Goal: Information Seeking & Learning: Learn about a topic

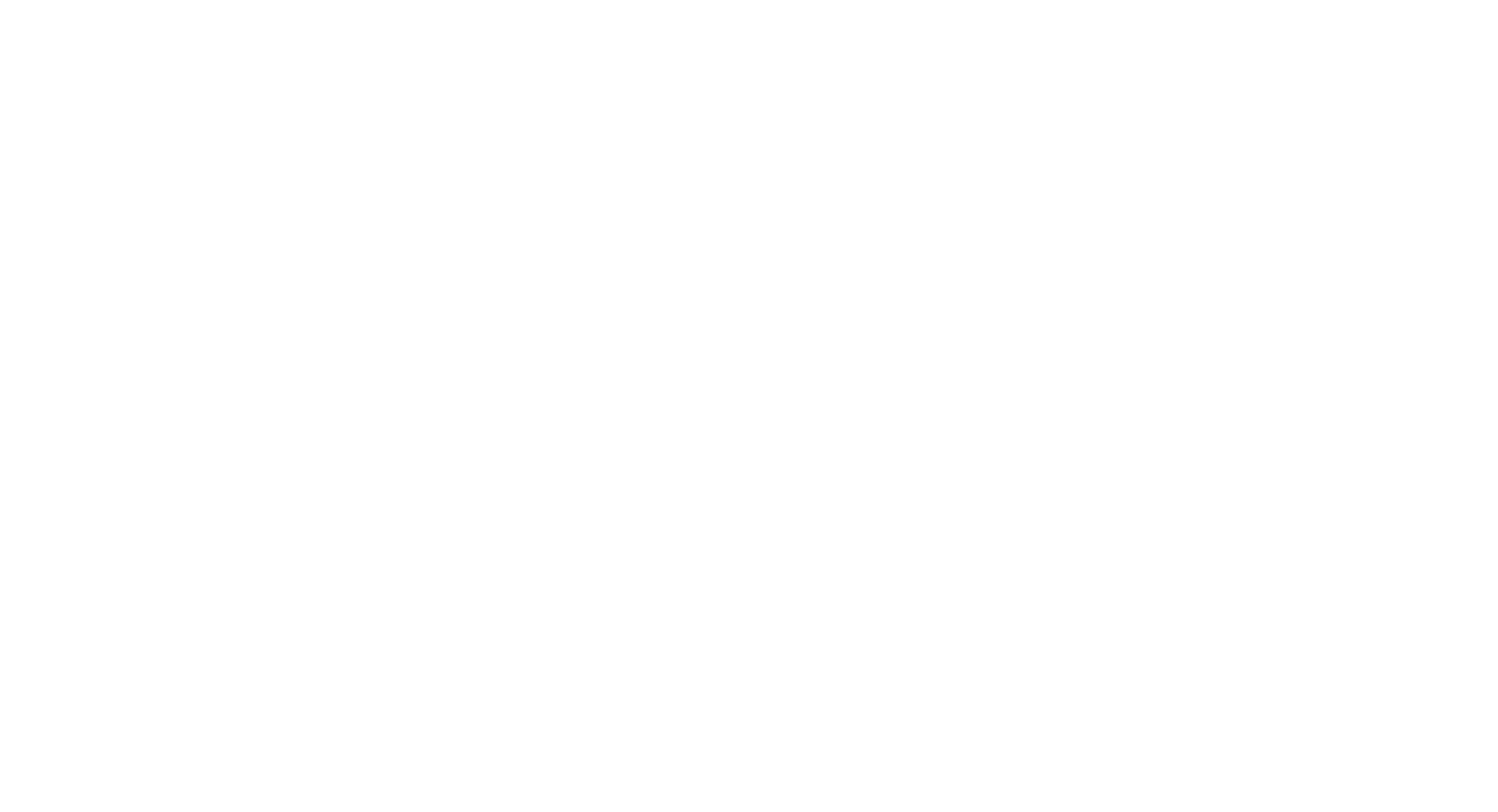
click at [540, 0] on html "ENG FRN" at bounding box center [749, 0] width 1498 height 0
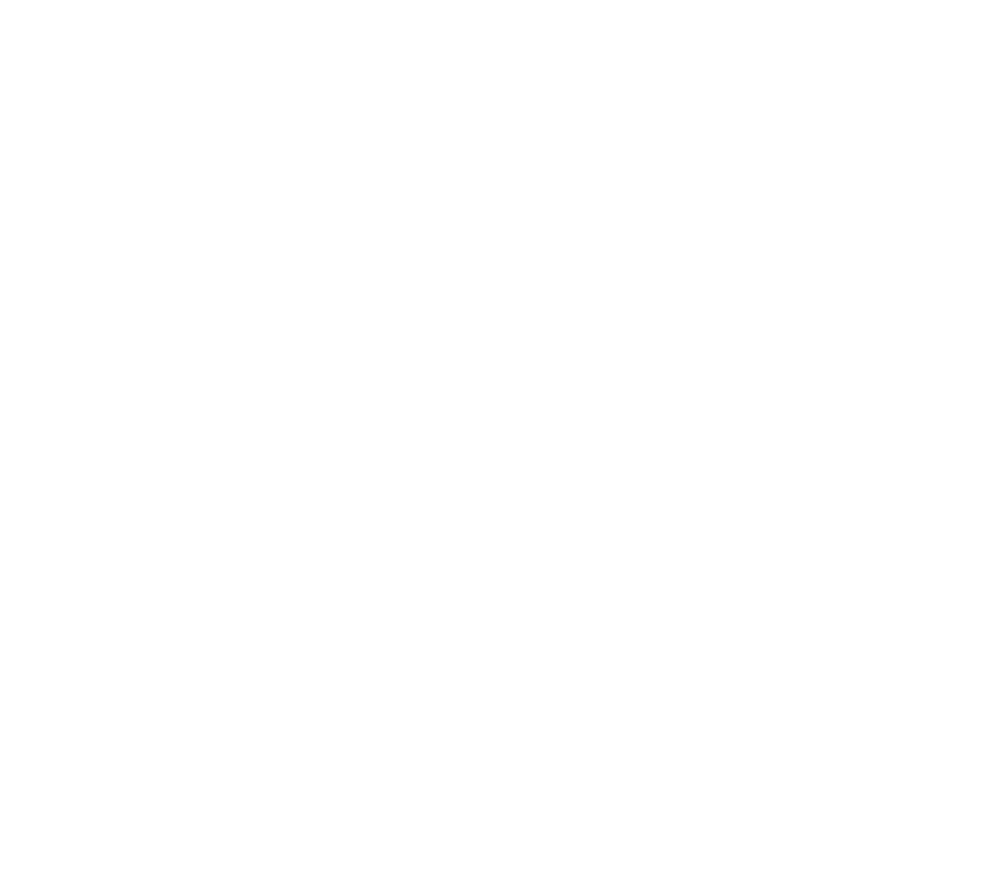
click at [758, 0] on html "ENG FRN" at bounding box center [491, 0] width 983 height 0
click at [456, 0] on html "ENG FRN" at bounding box center [491, 0] width 983 height 0
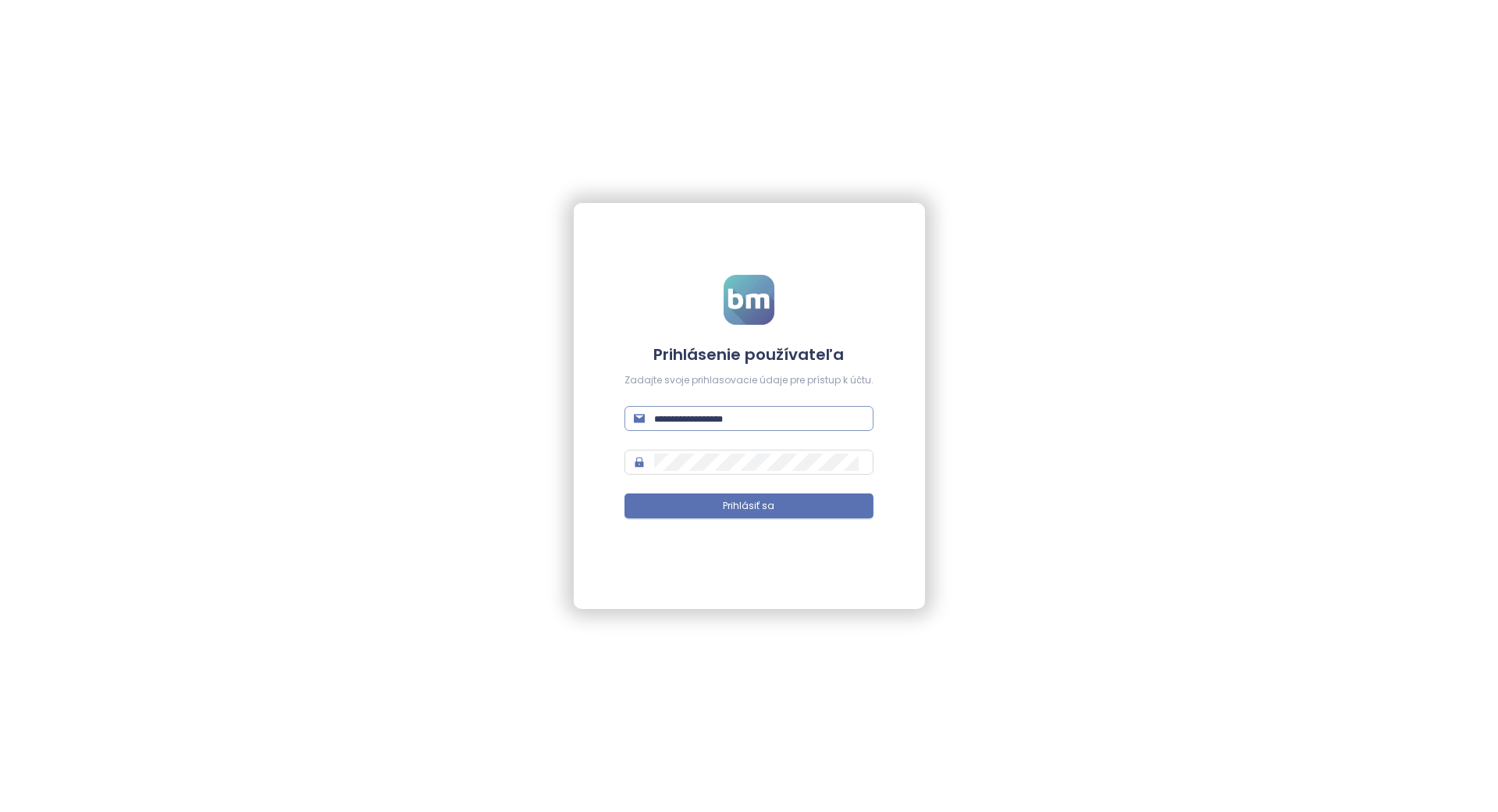
type input "**********"
click at [754, 426] on input "**********" at bounding box center [759, 418] width 209 height 18
click at [711, 421] on input "**********" at bounding box center [759, 418] width 209 height 18
type input "**********"
click at [791, 516] on button "Prihlásiť sa" at bounding box center [749, 505] width 249 height 25
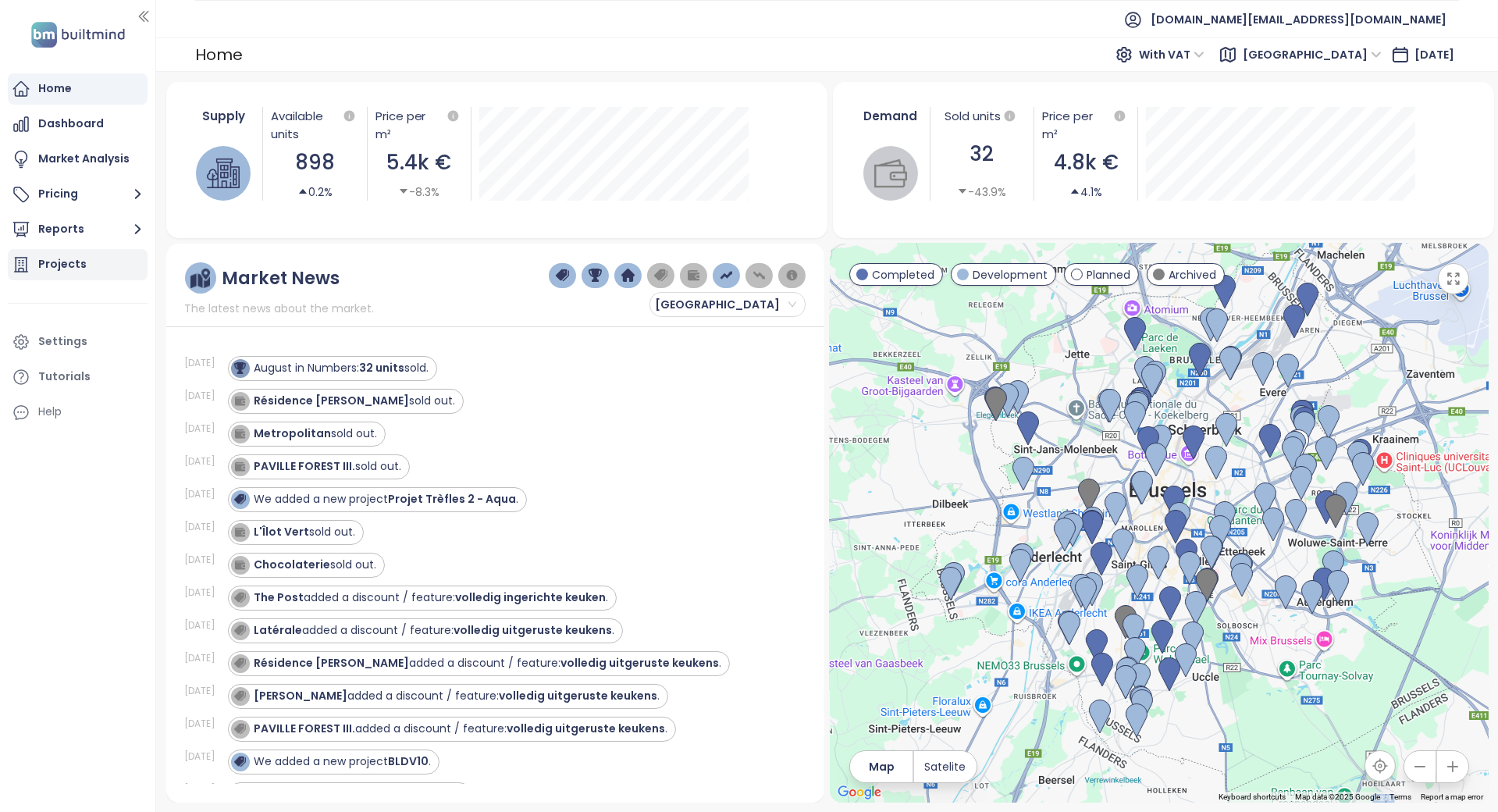
click at [117, 265] on div "Projects" at bounding box center [77, 265] width 140 height 32
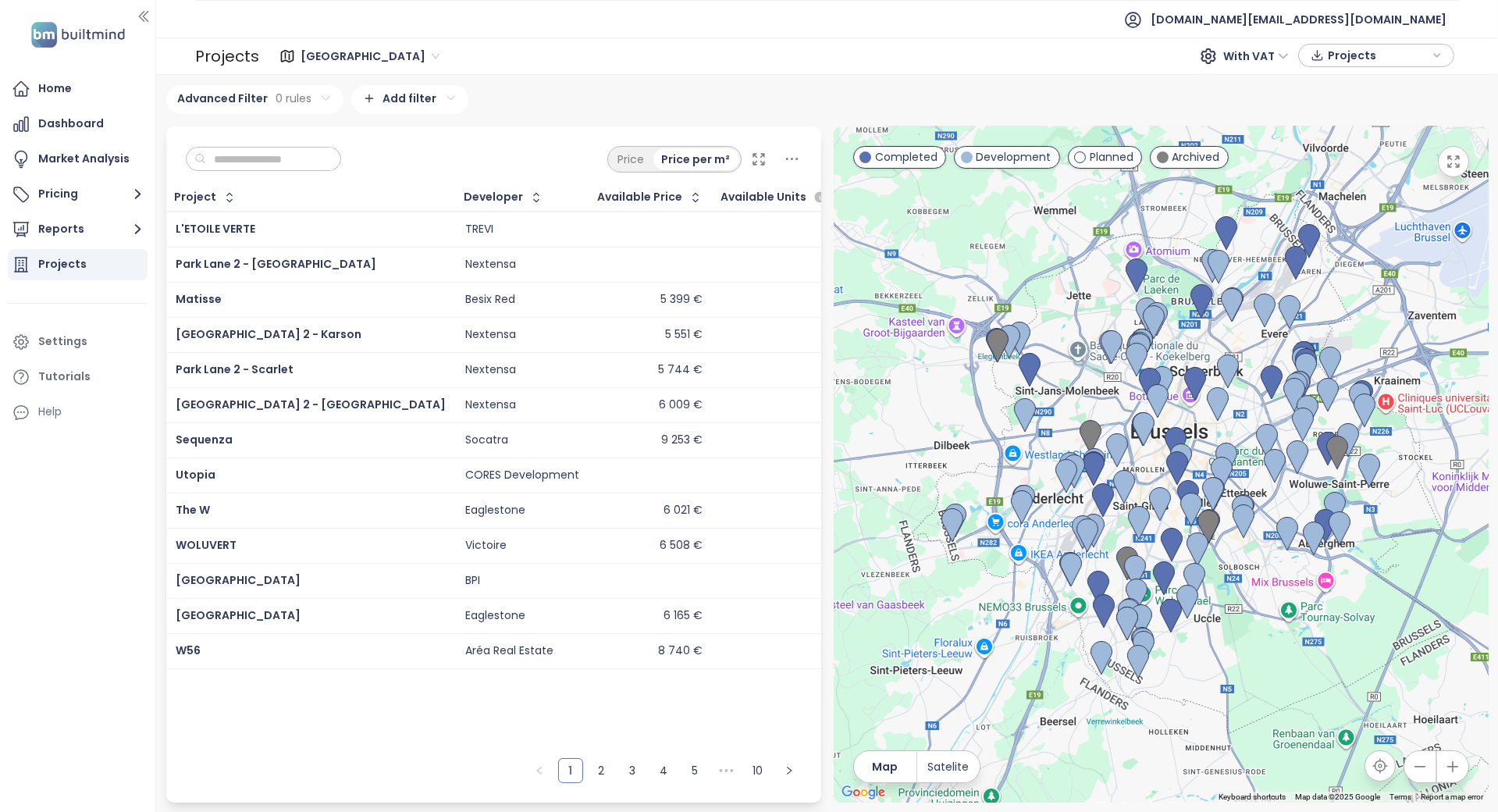
click at [235, 172] on div "Price Price per m²" at bounding box center [493, 155] width 654 height 57
click at [251, 160] on input "text" at bounding box center [269, 159] width 126 height 23
click at [331, 54] on span "Brussels" at bounding box center [370, 56] width 139 height 23
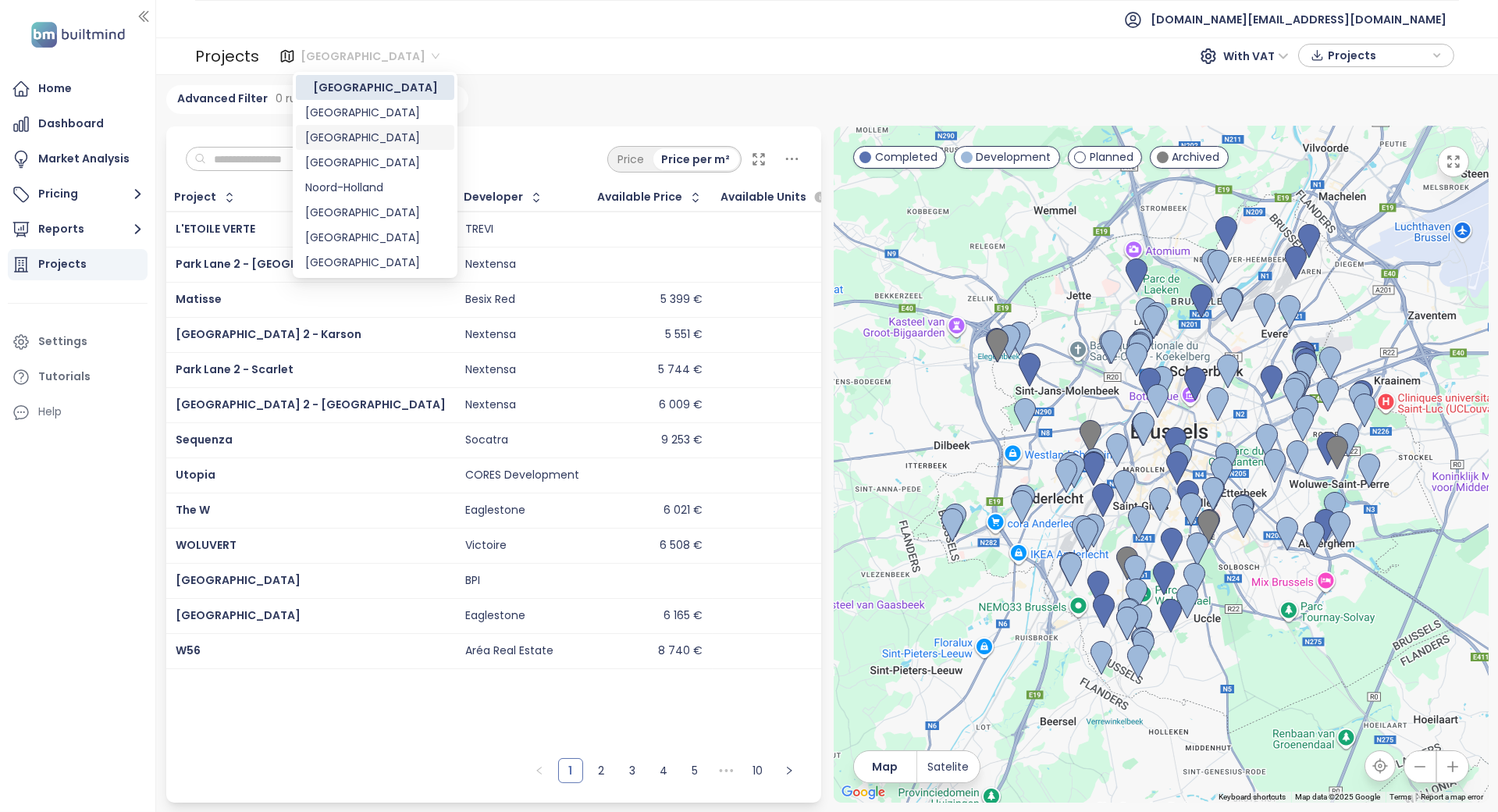
click at [336, 131] on div "Berlin" at bounding box center [374, 137] width 140 height 18
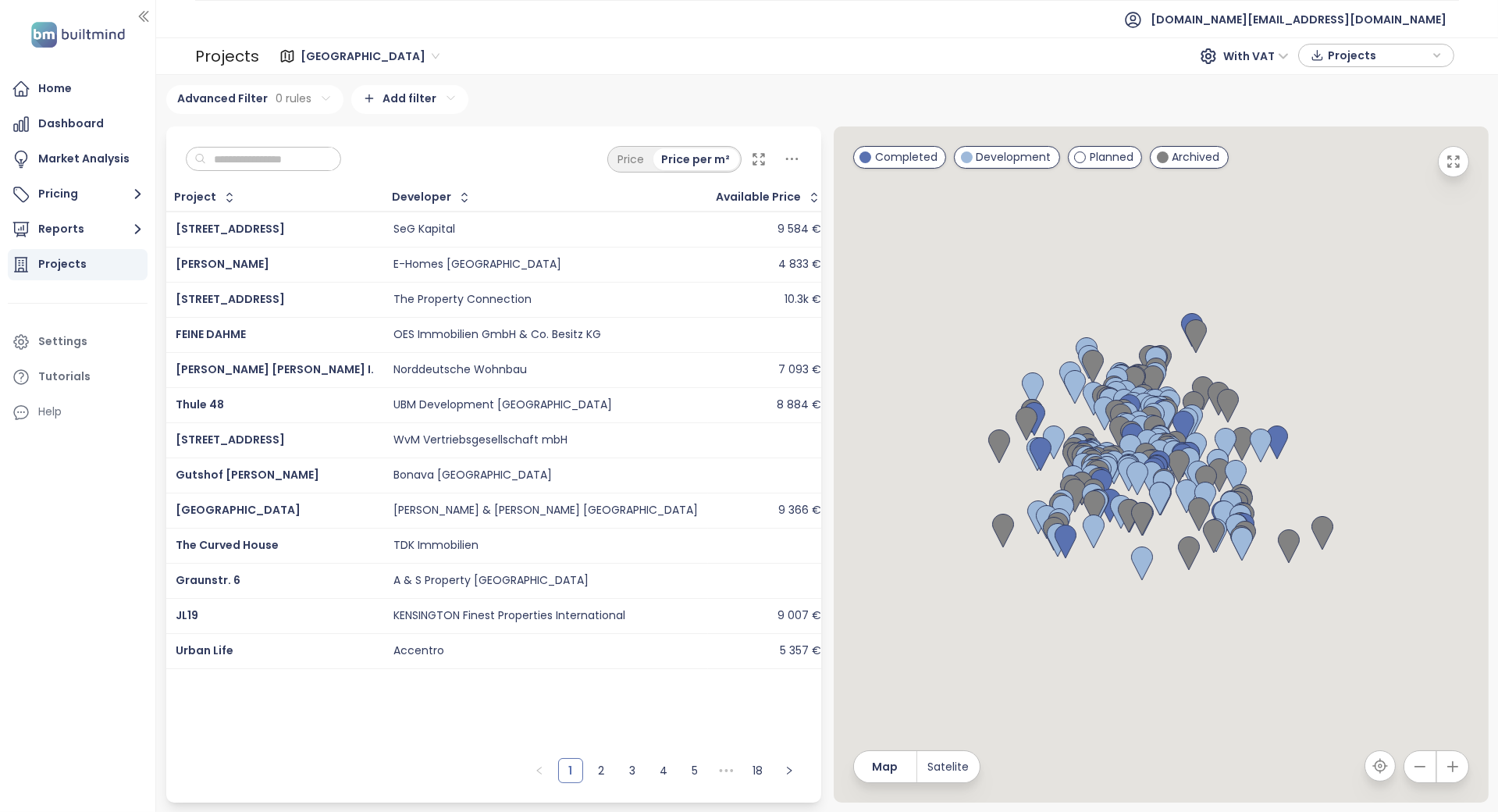
click at [254, 150] on input "text" at bounding box center [269, 159] width 126 height 23
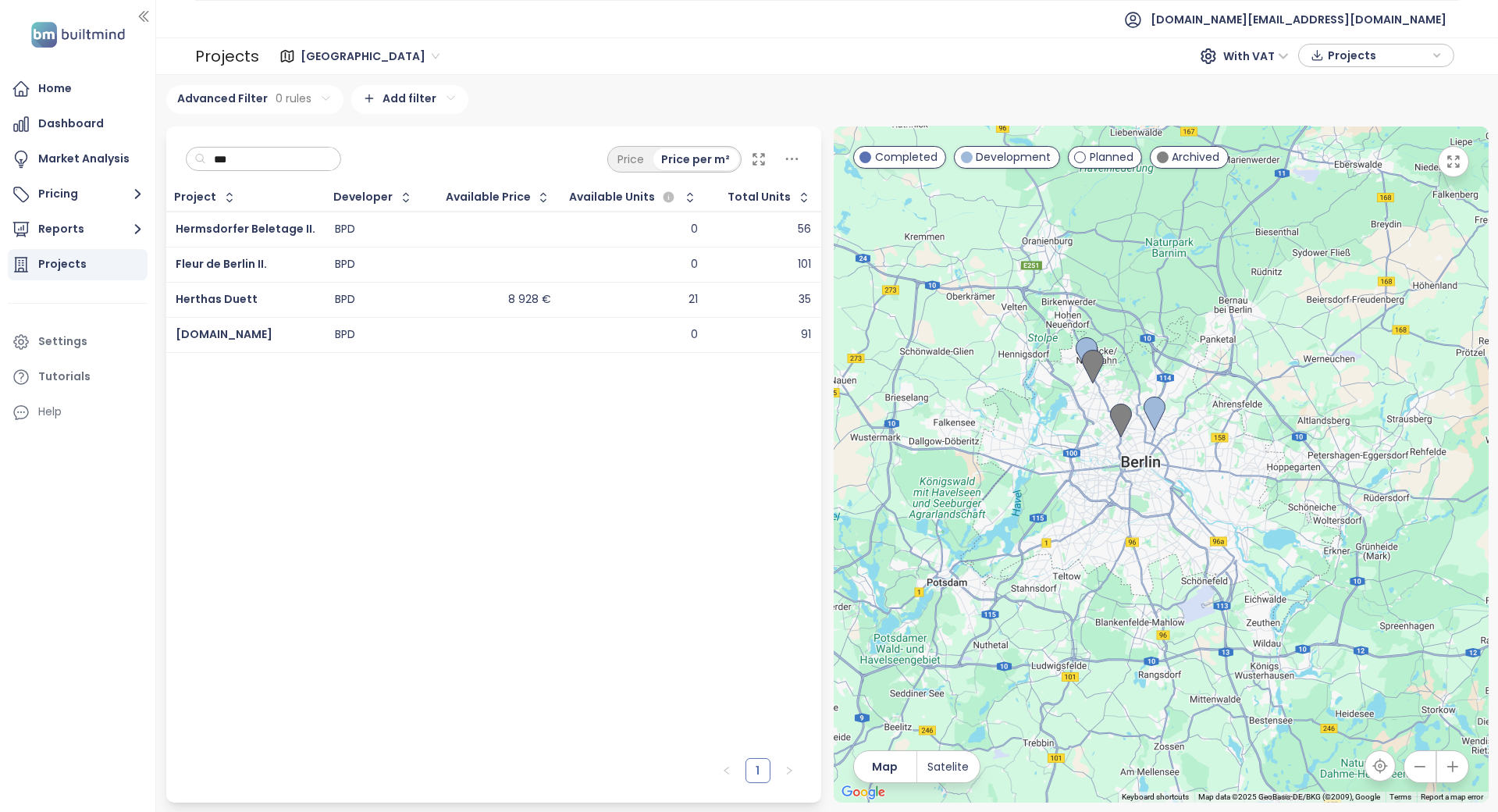
click at [286, 159] on input "***" at bounding box center [269, 159] width 126 height 23
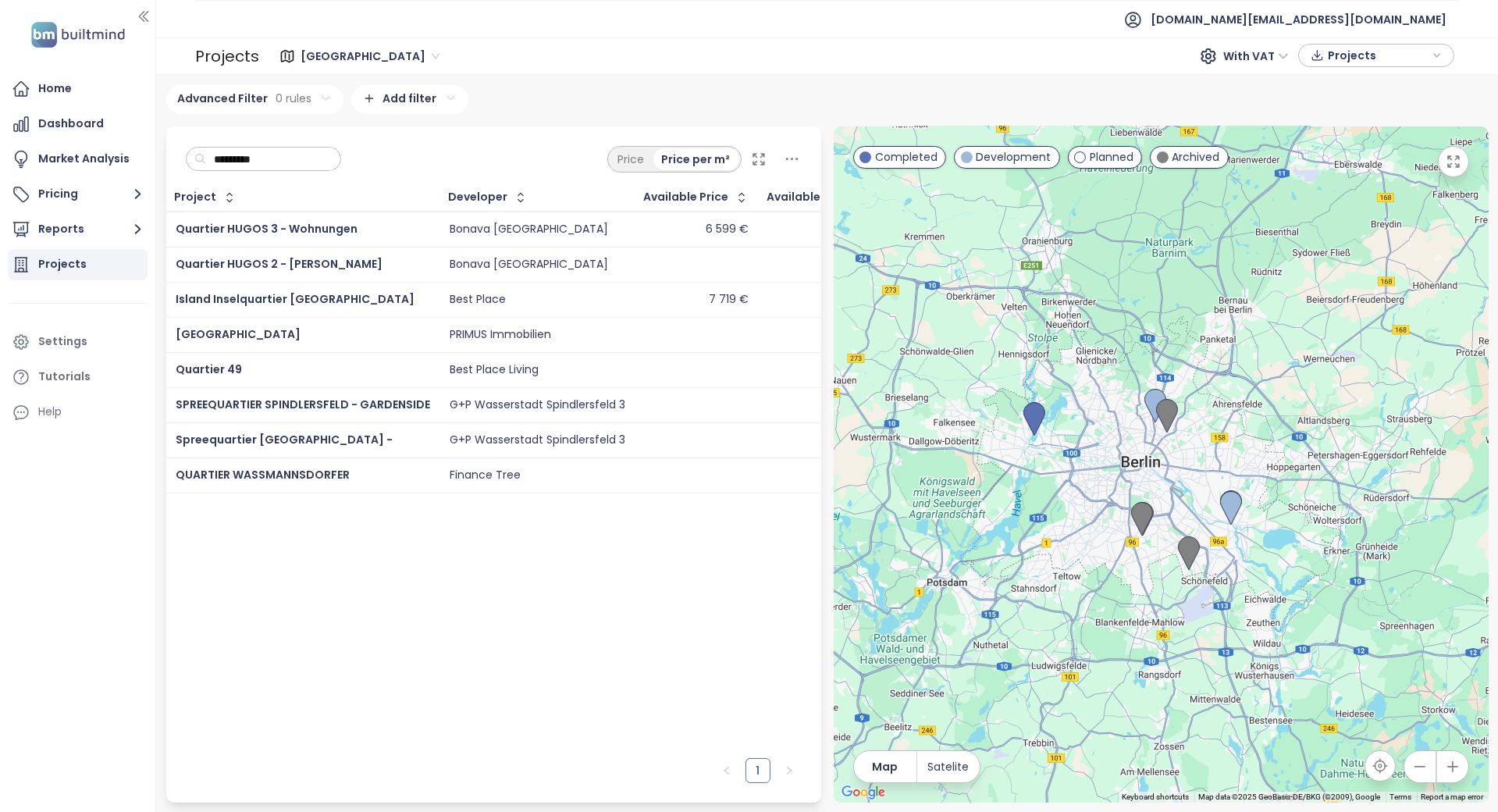
type input "**********"
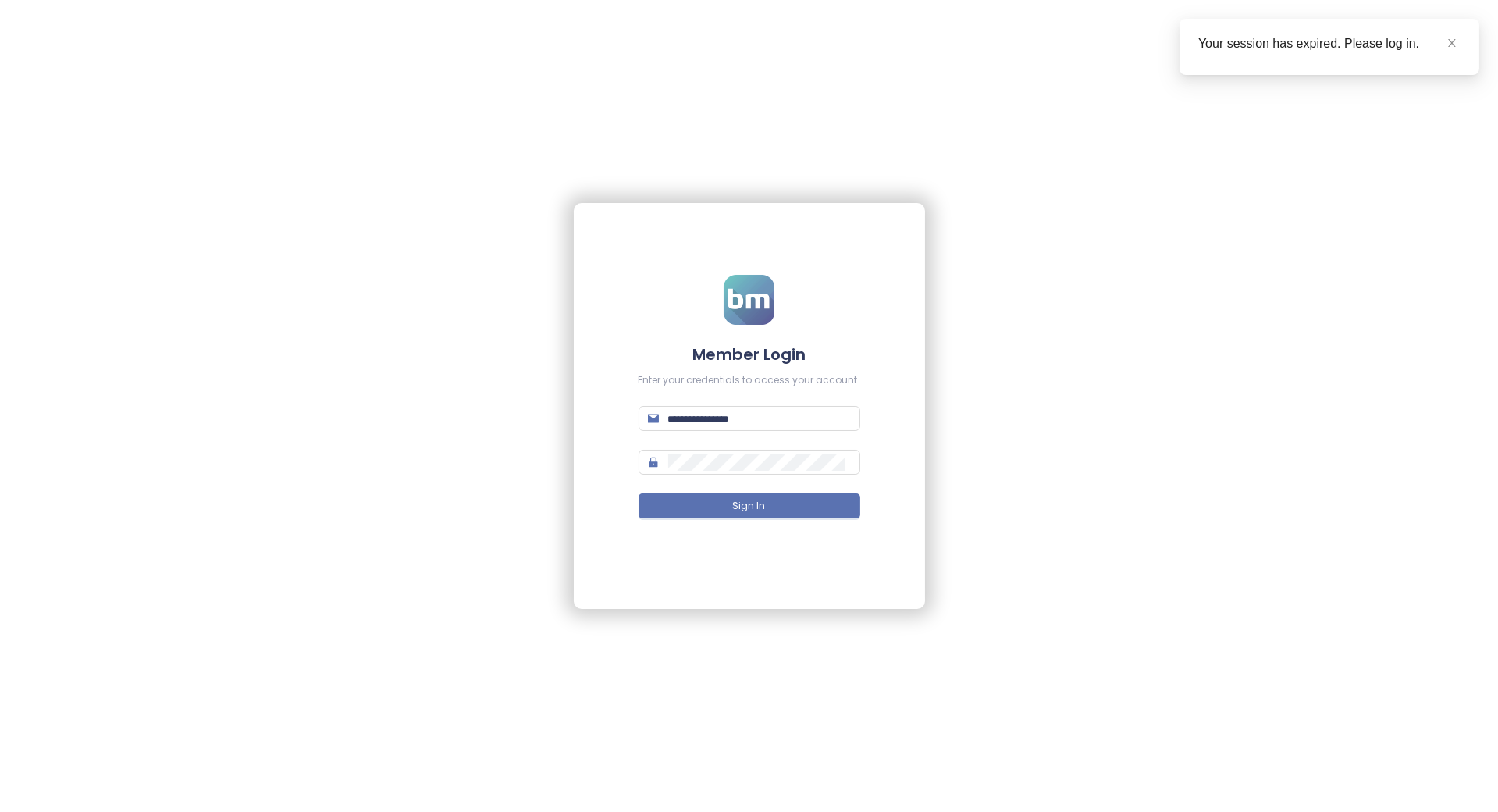
type input "**********"
click at [719, 508] on button "Sign In" at bounding box center [749, 505] width 222 height 25
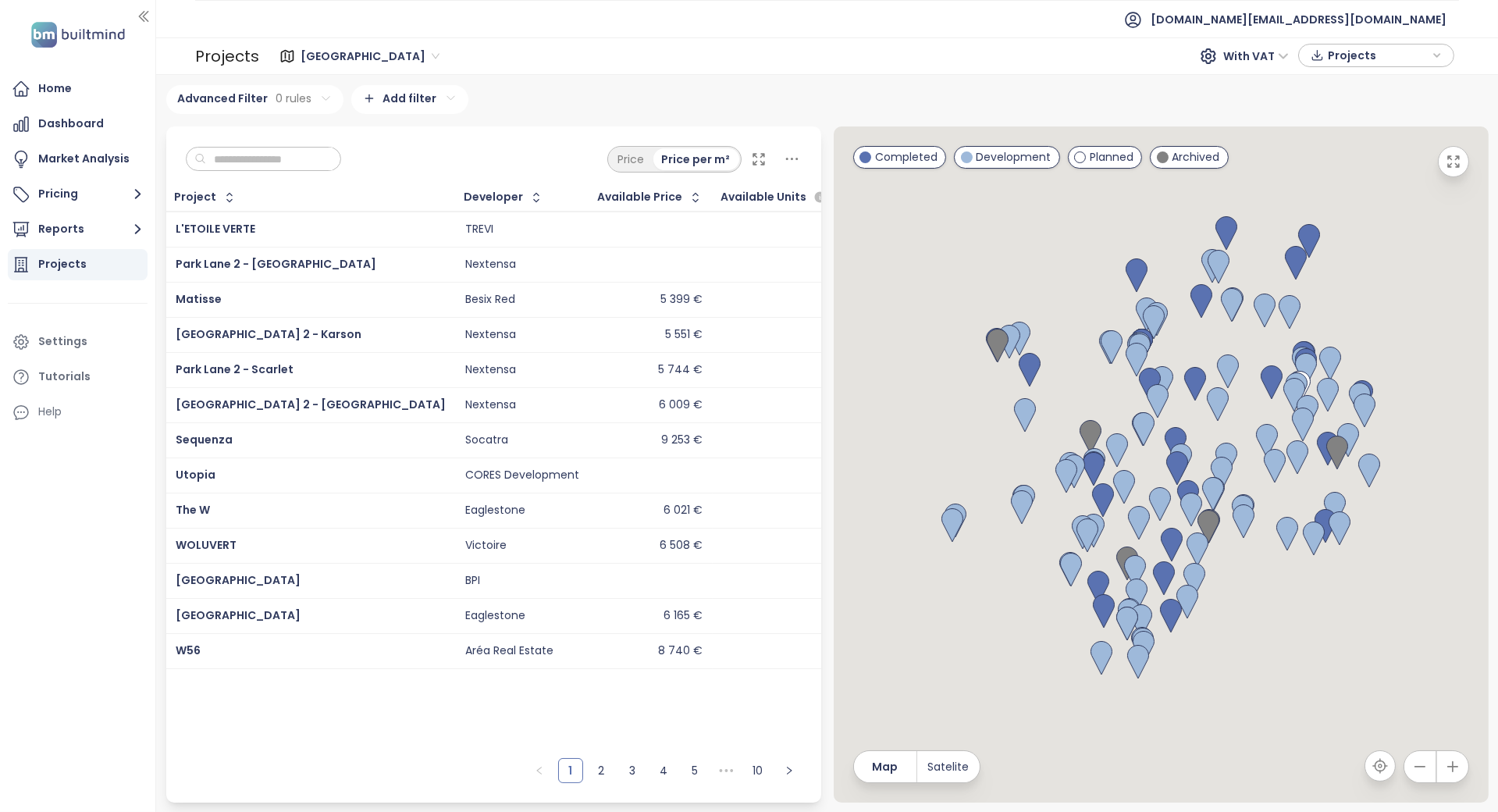
click at [313, 46] on span "Brussels" at bounding box center [370, 56] width 139 height 23
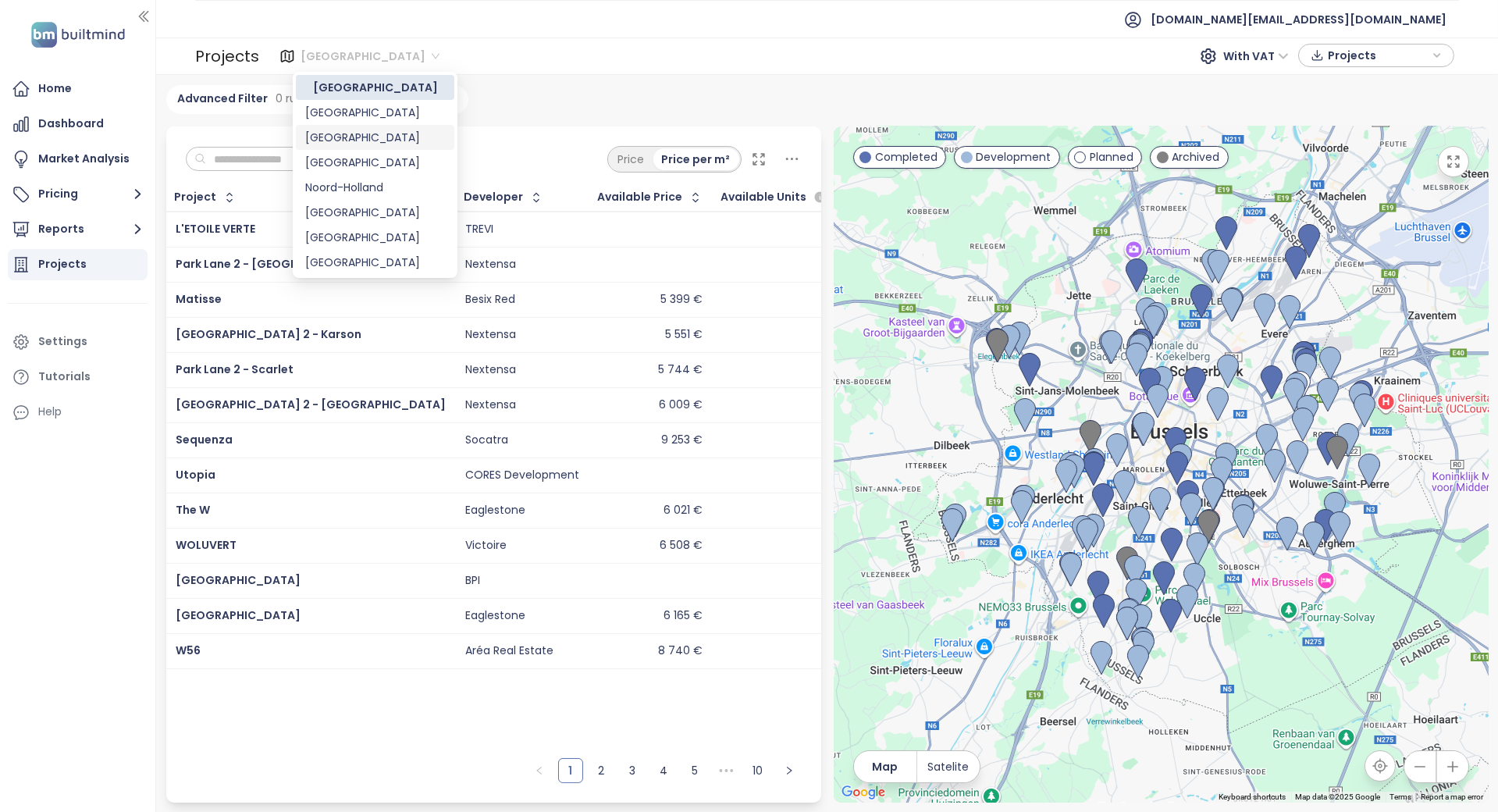
click at [346, 131] on div "Berlin" at bounding box center [374, 137] width 140 height 18
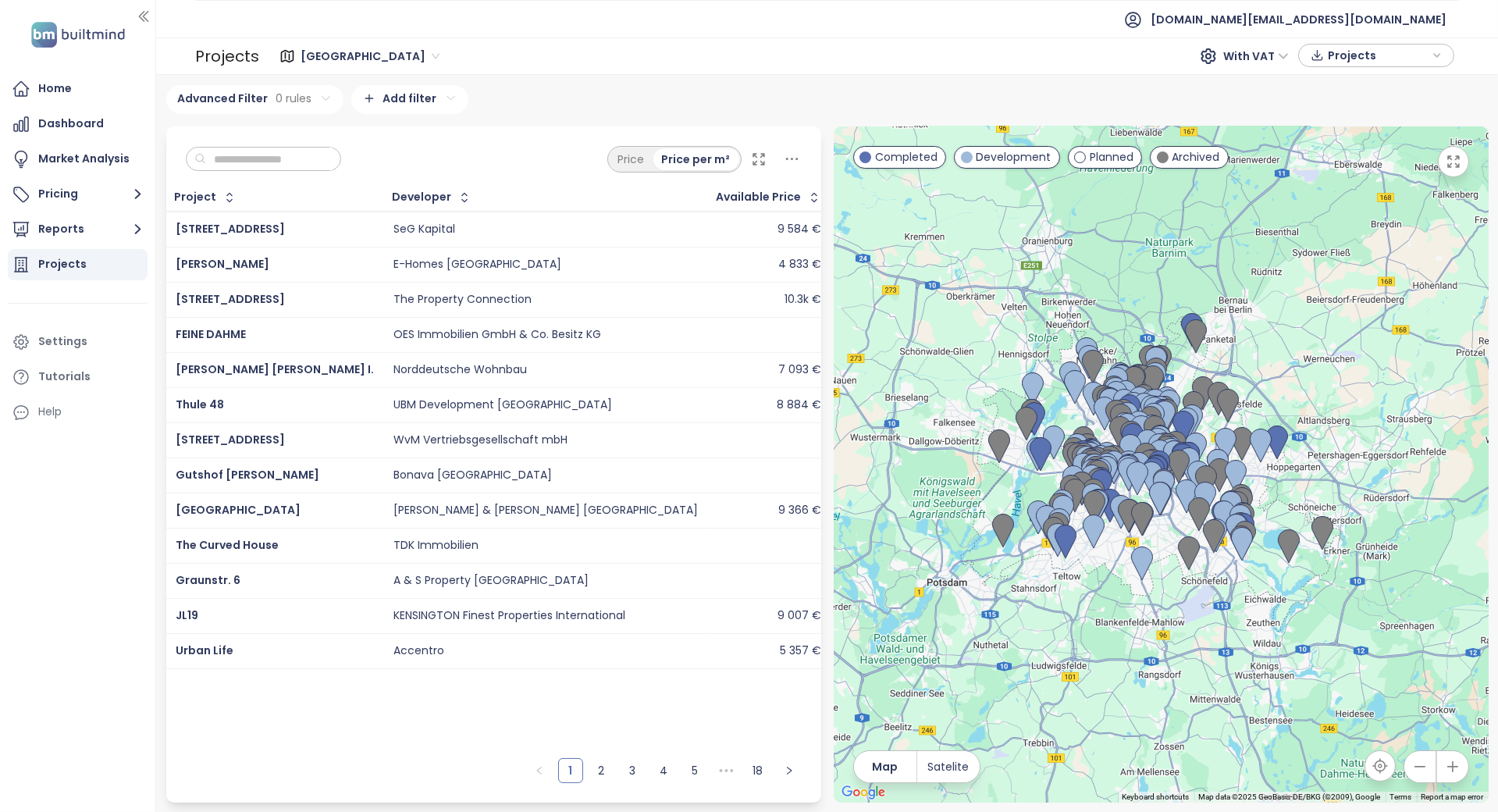
click at [289, 150] on input "text" at bounding box center [269, 159] width 126 height 23
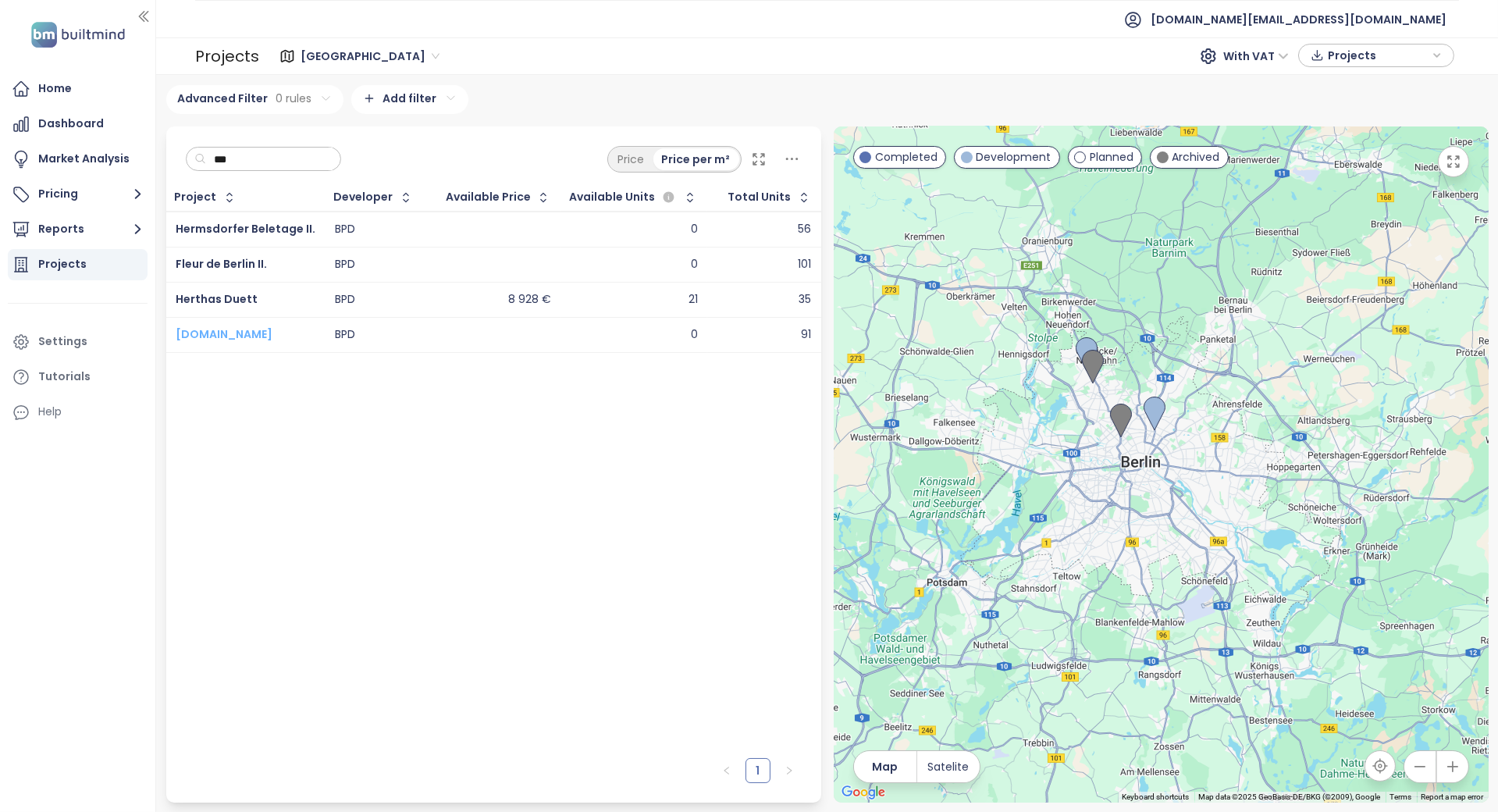
type input "***"
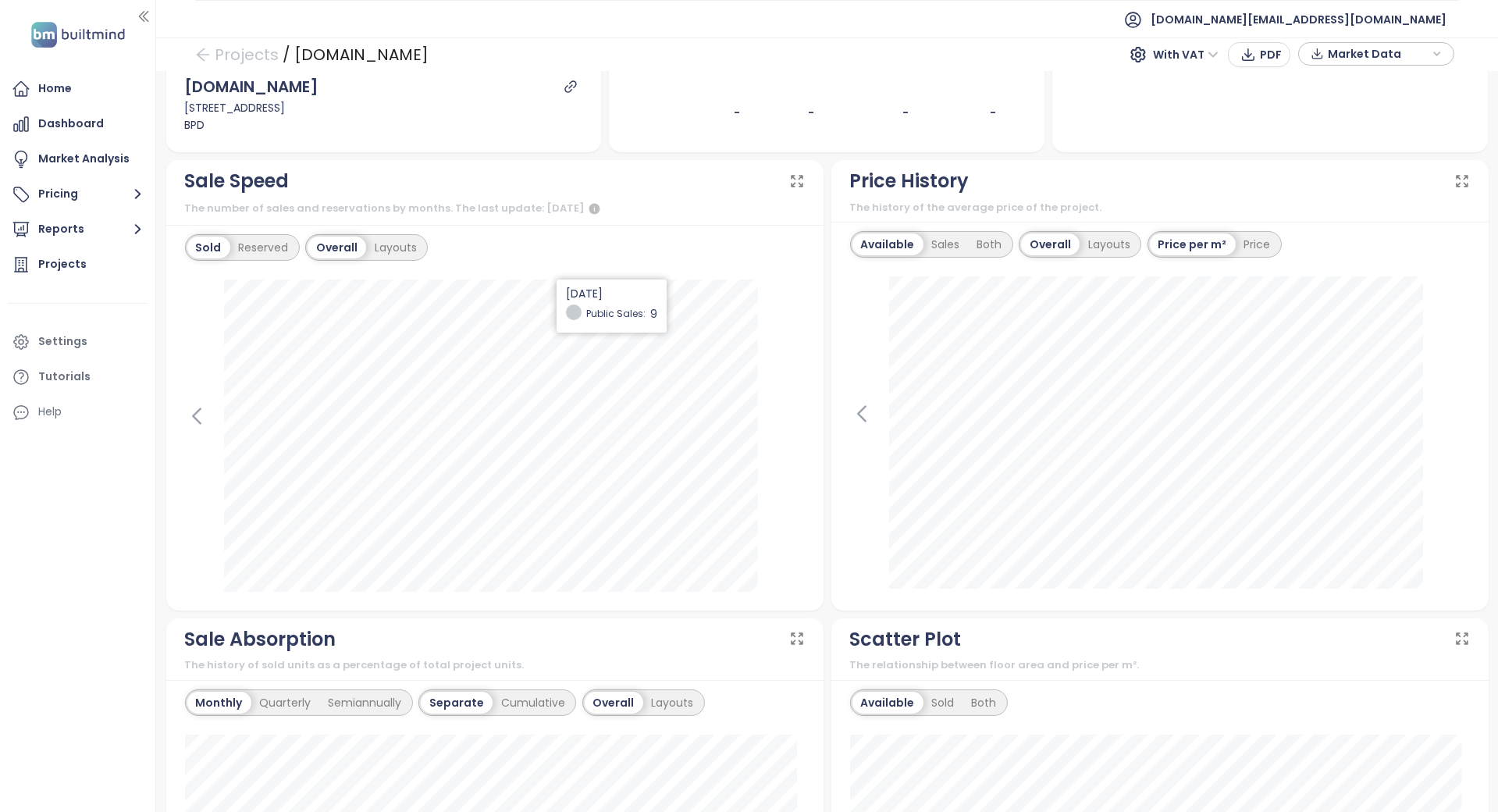
scroll to position [208, 0]
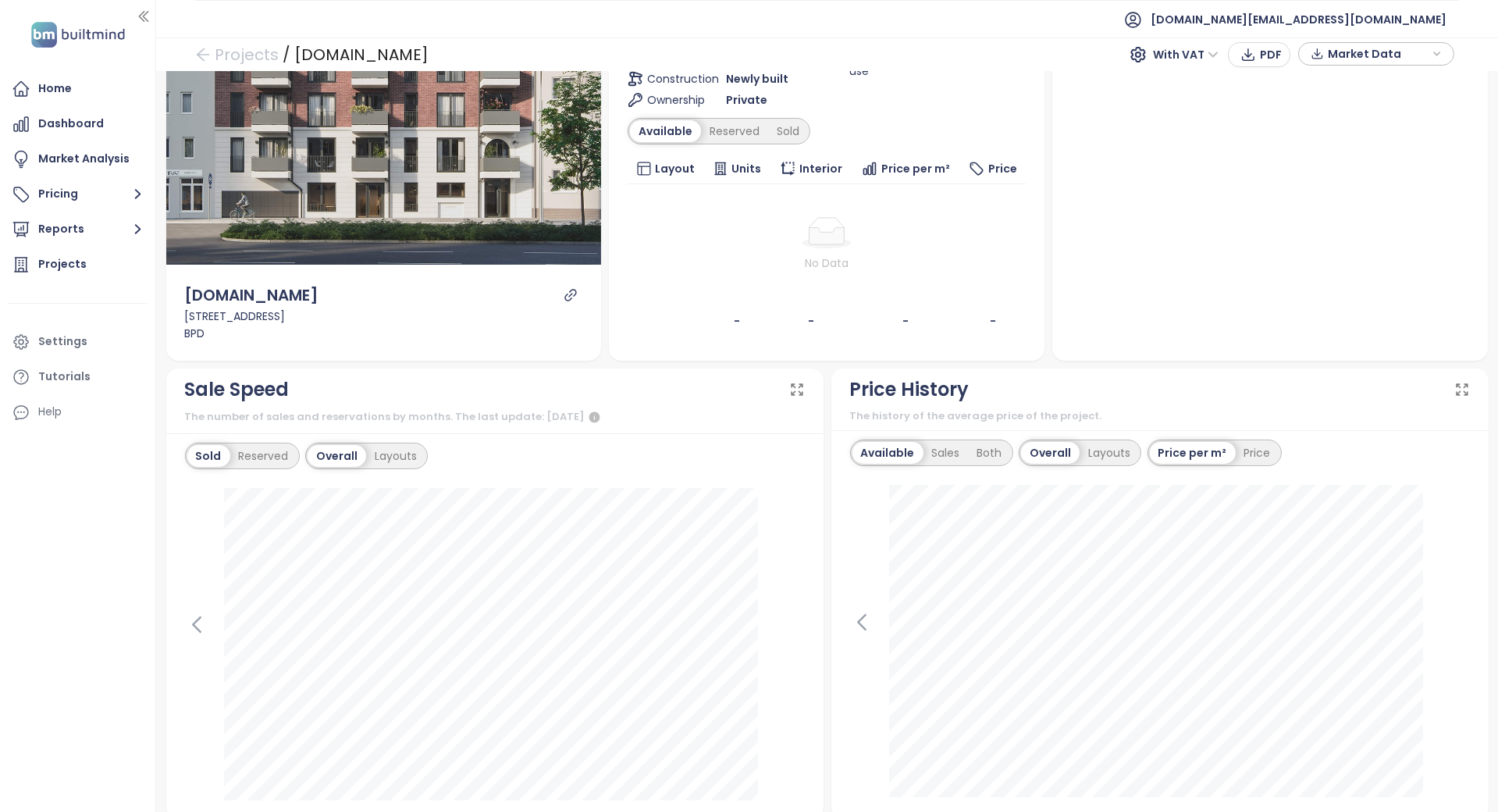
click at [705, 363] on div "Preview [DOMAIN_NAME] [STREET_ADDRESS] BPD [DOMAIN_NAME] [STREET_ADDRESS] BPD T…" at bounding box center [827, 801] width 1330 height 1854
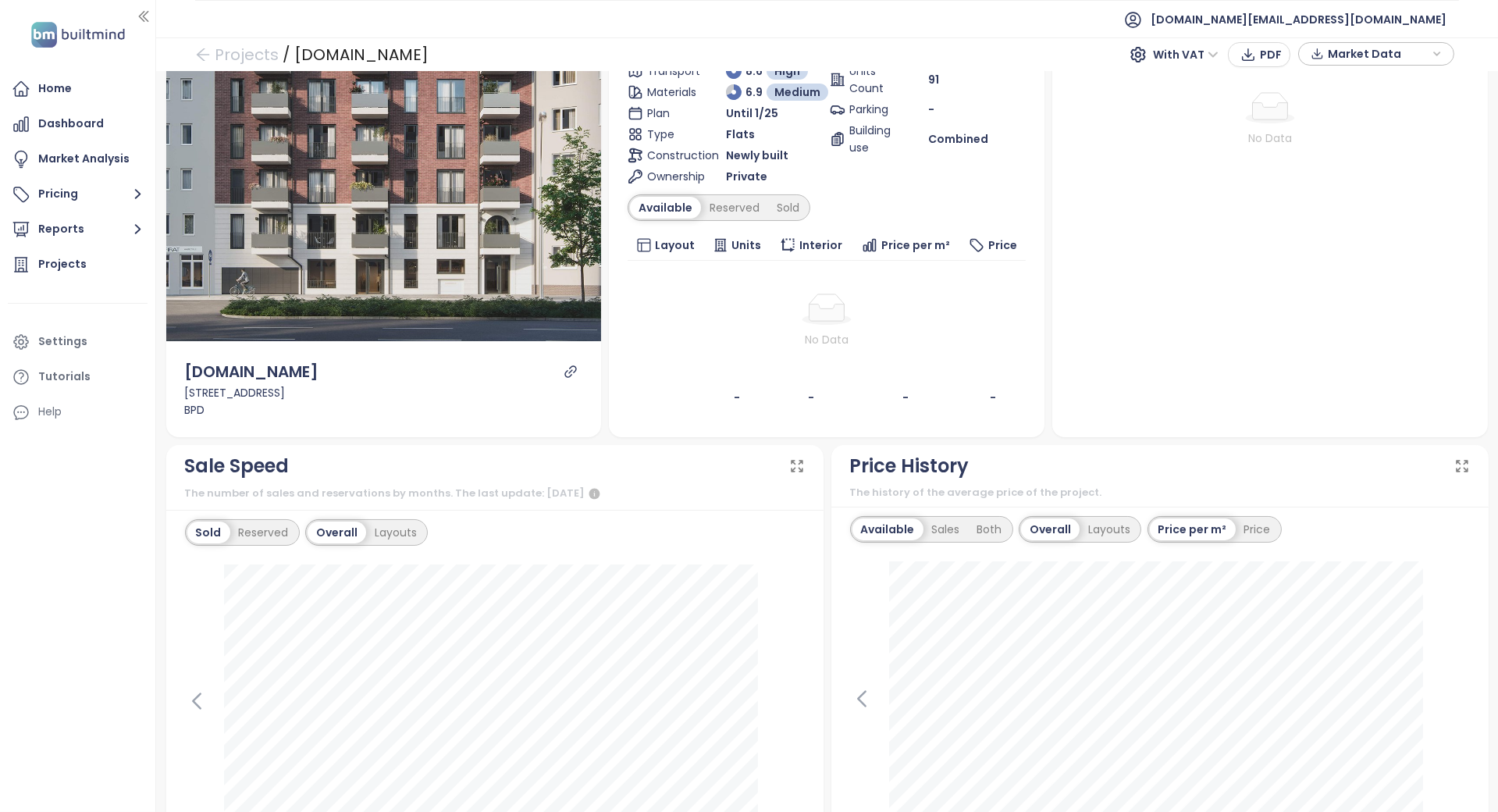
scroll to position [104, 0]
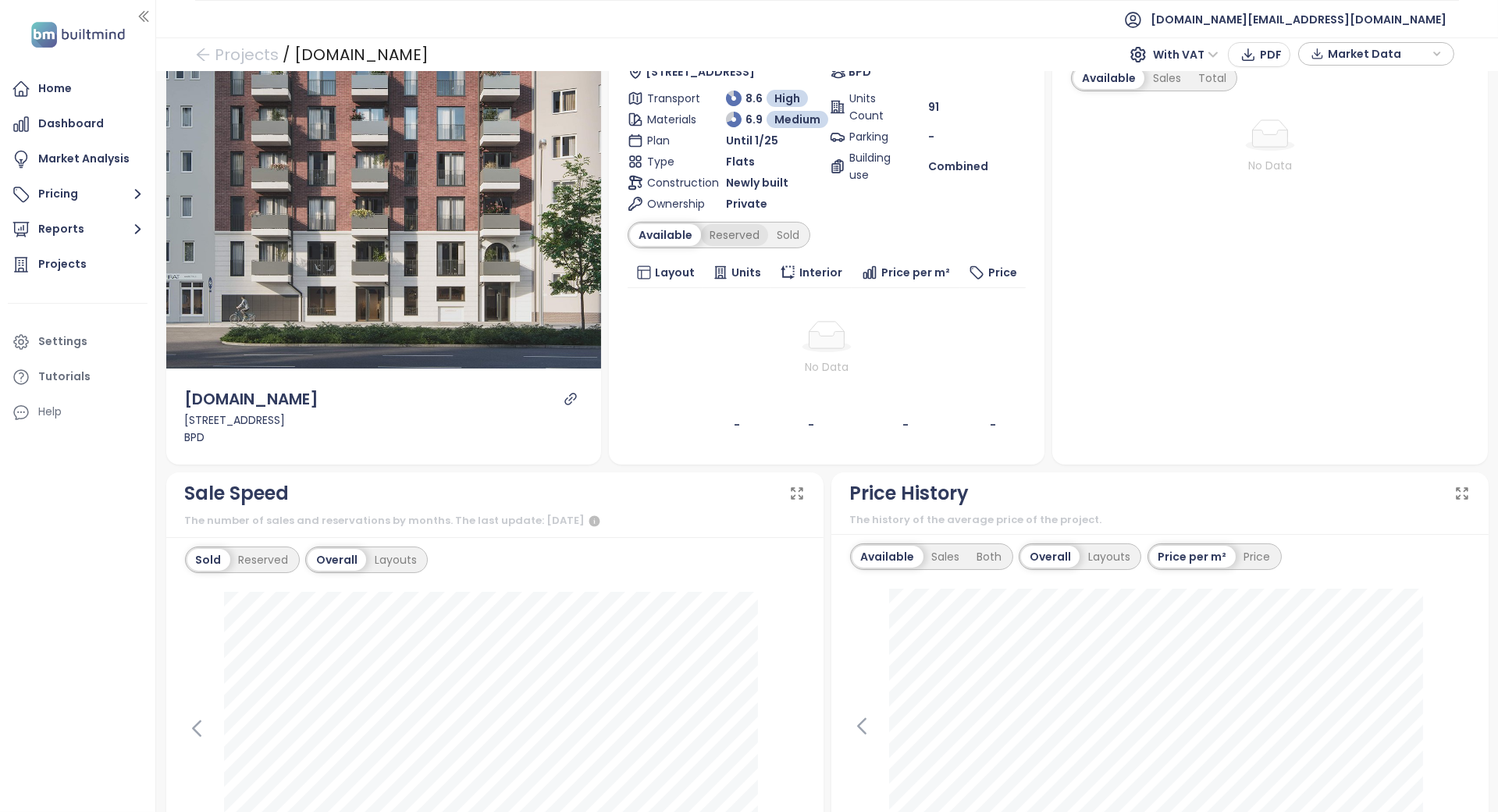
click at [738, 240] on div "Reserved" at bounding box center [734, 235] width 67 height 22
click at [770, 237] on div "Sold" at bounding box center [785, 235] width 40 height 22
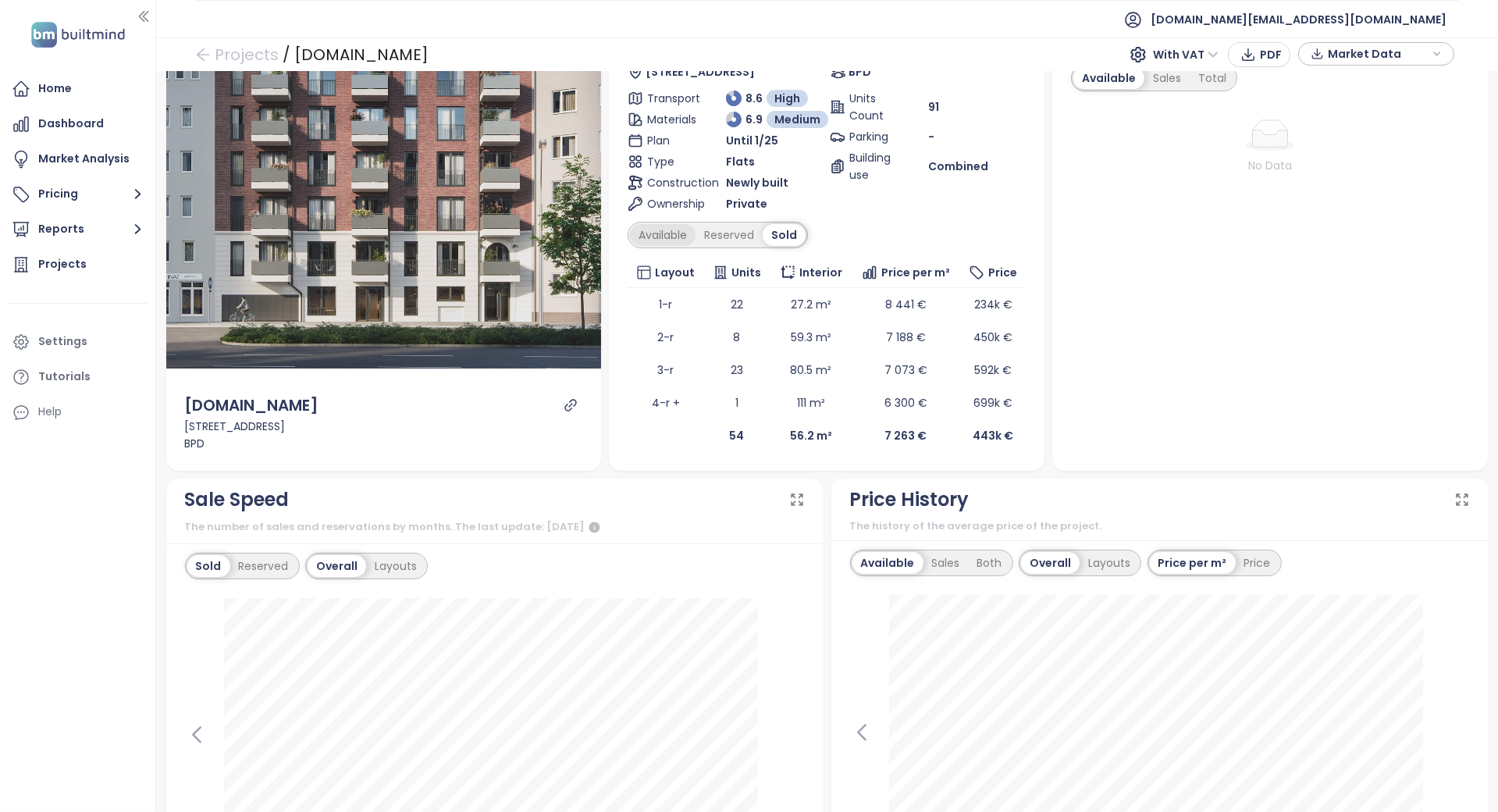
click at [678, 239] on div "Available" at bounding box center [662, 235] width 66 height 22
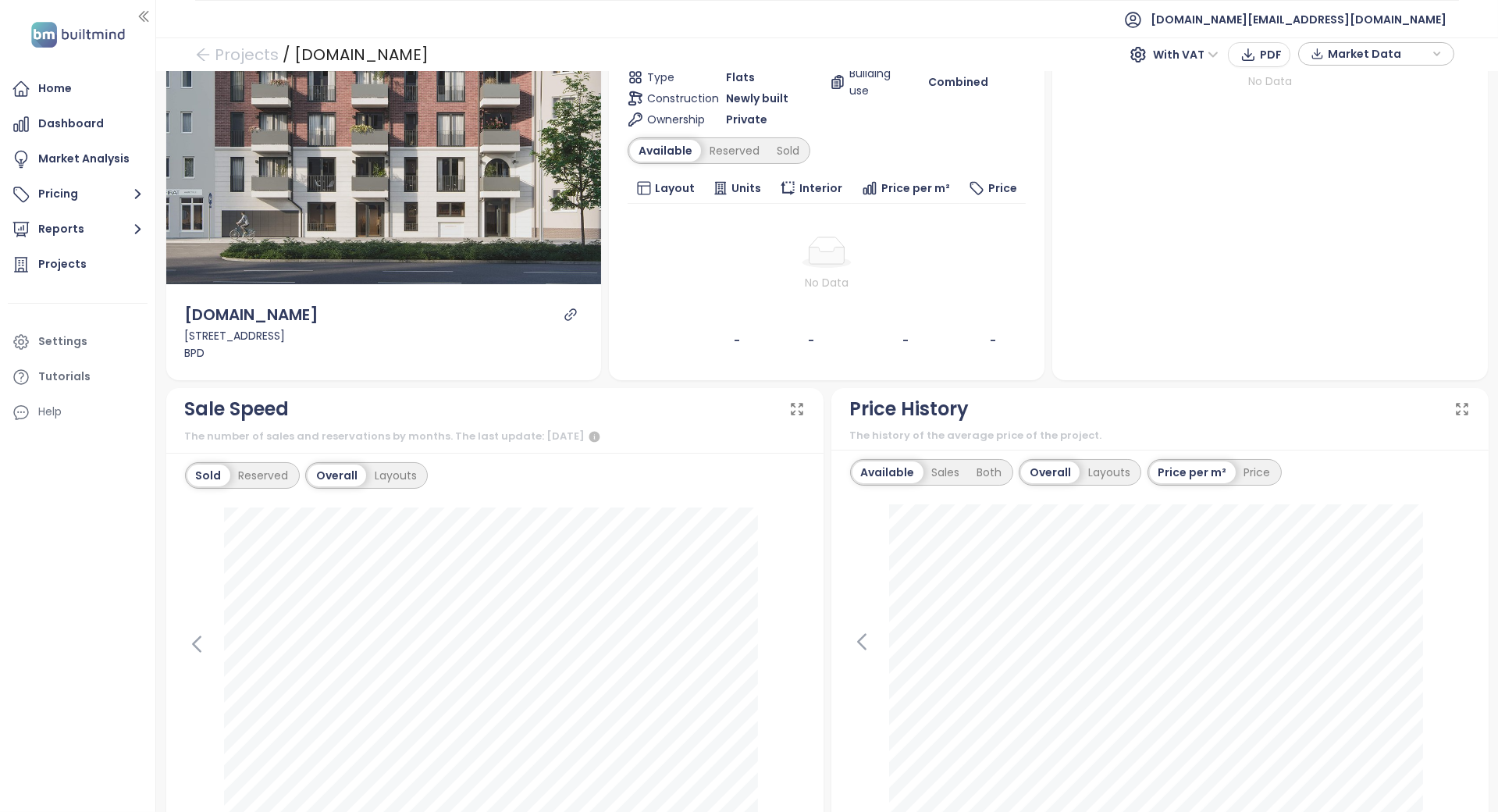
scroll to position [312, 0]
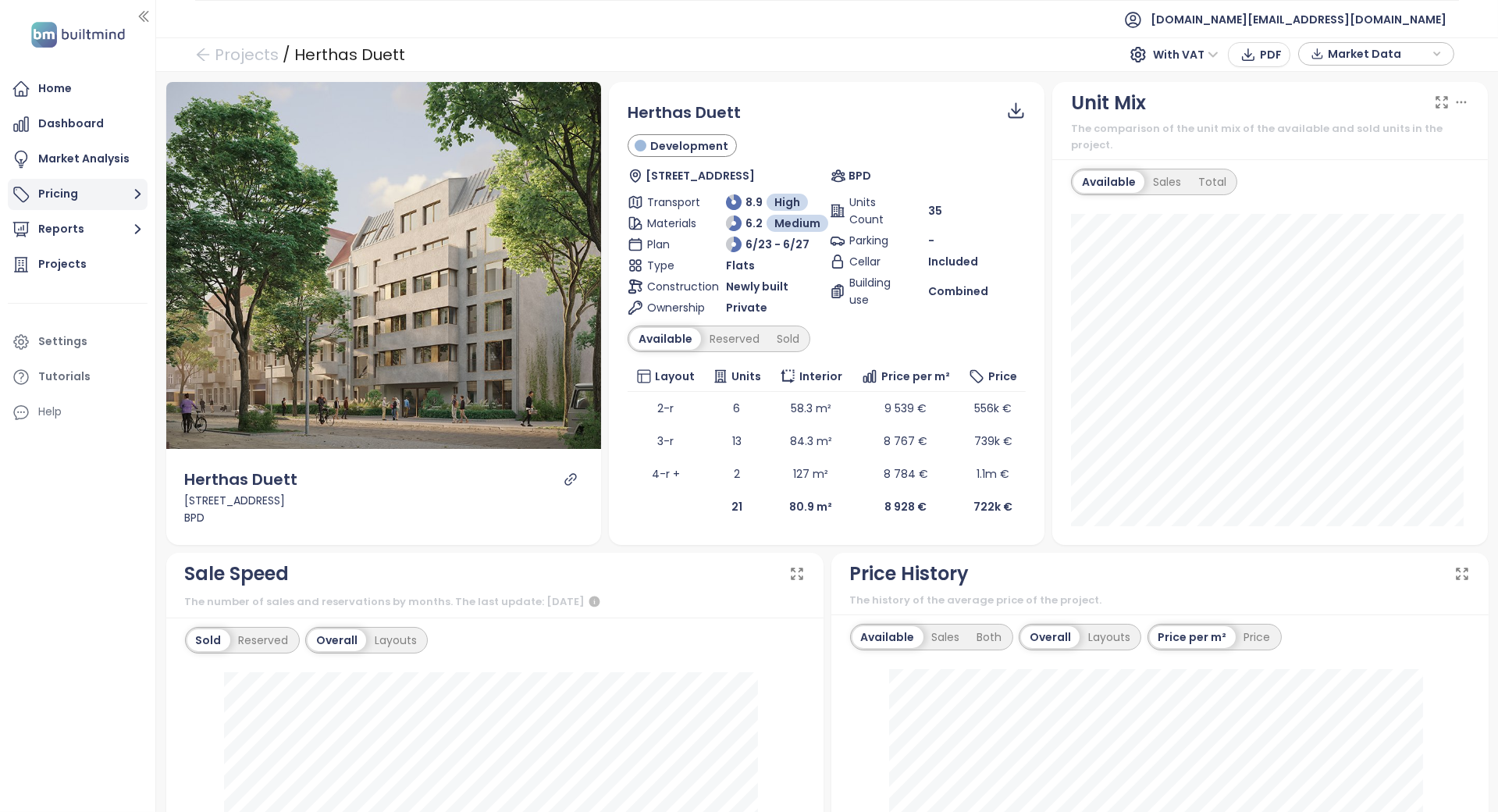
click at [133, 200] on icon "button" at bounding box center [137, 194] width 19 height 19
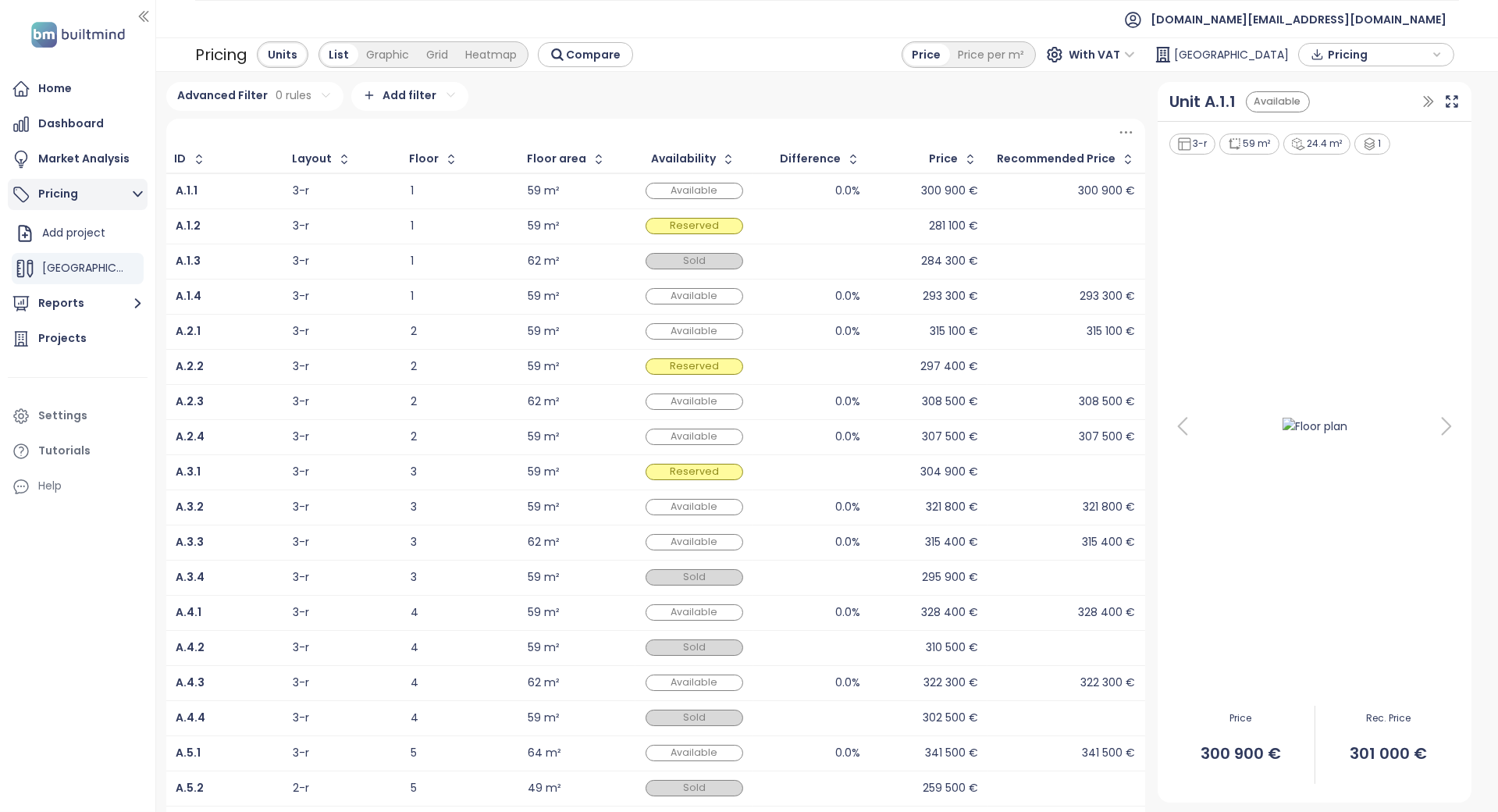
click at [106, 193] on button "Pricing" at bounding box center [77, 195] width 140 height 32
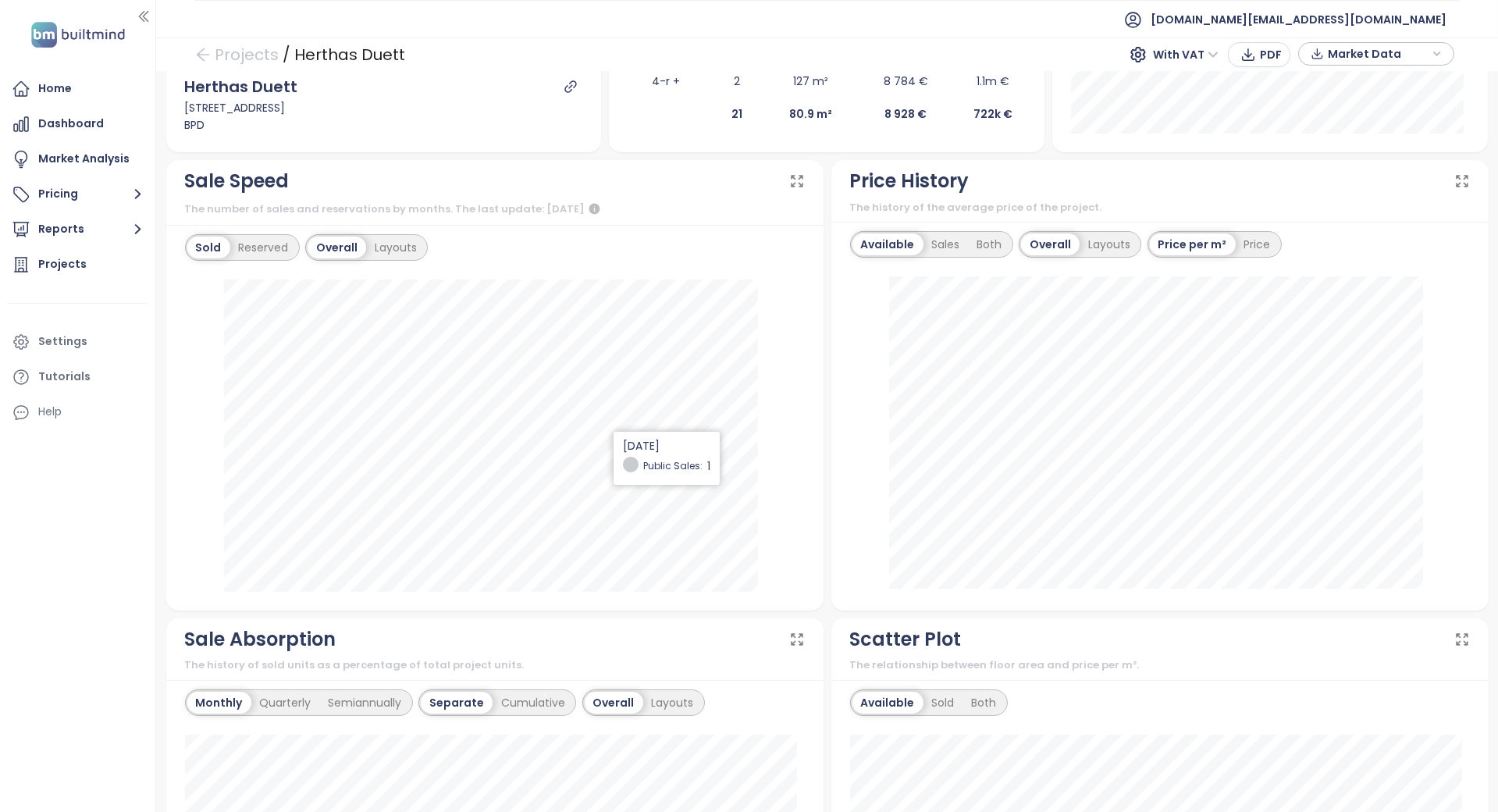
scroll to position [416, 0]
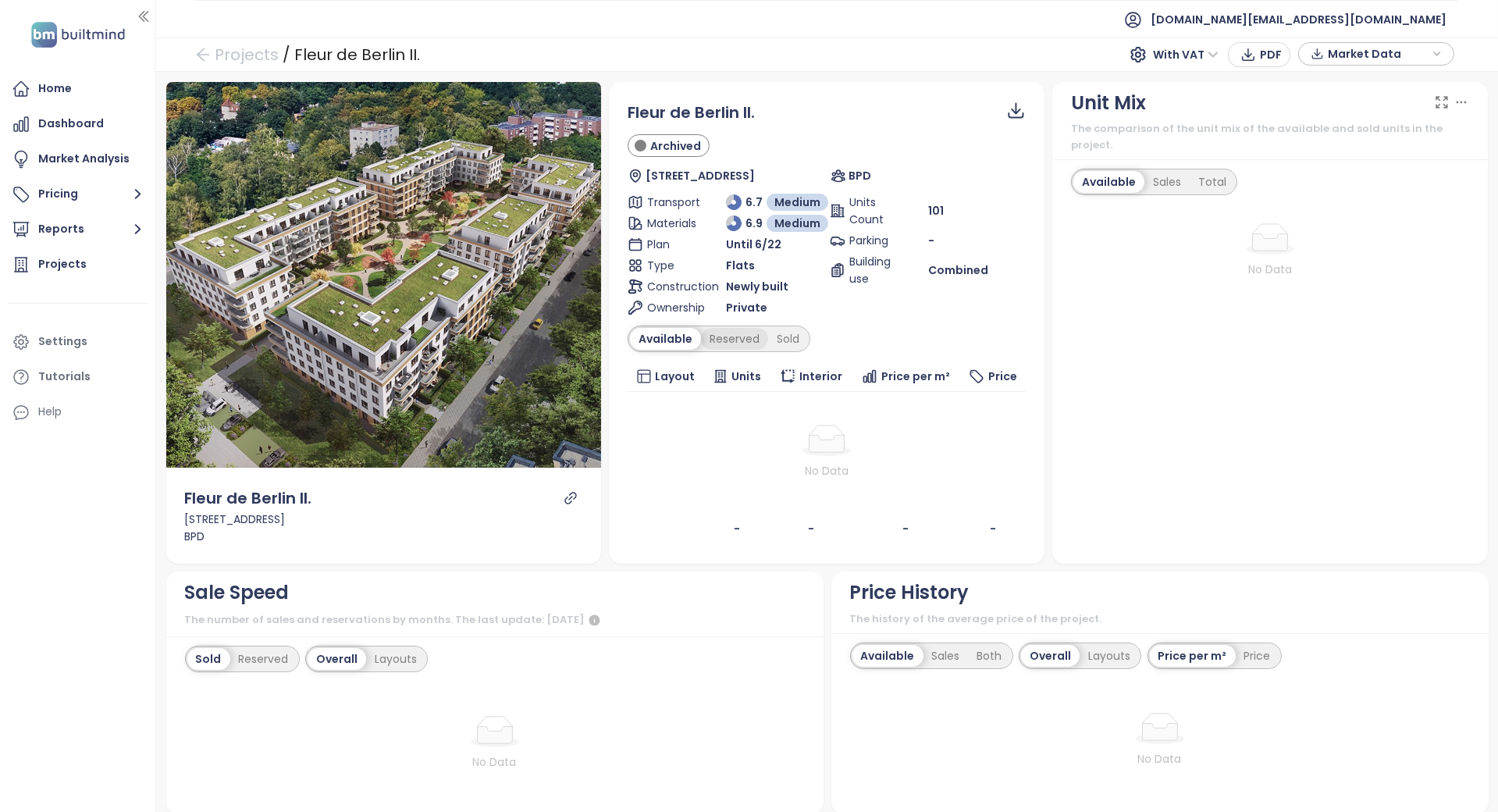
click at [750, 336] on div "Reserved" at bounding box center [734, 339] width 67 height 22
click at [772, 337] on div "Sold" at bounding box center [785, 339] width 40 height 22
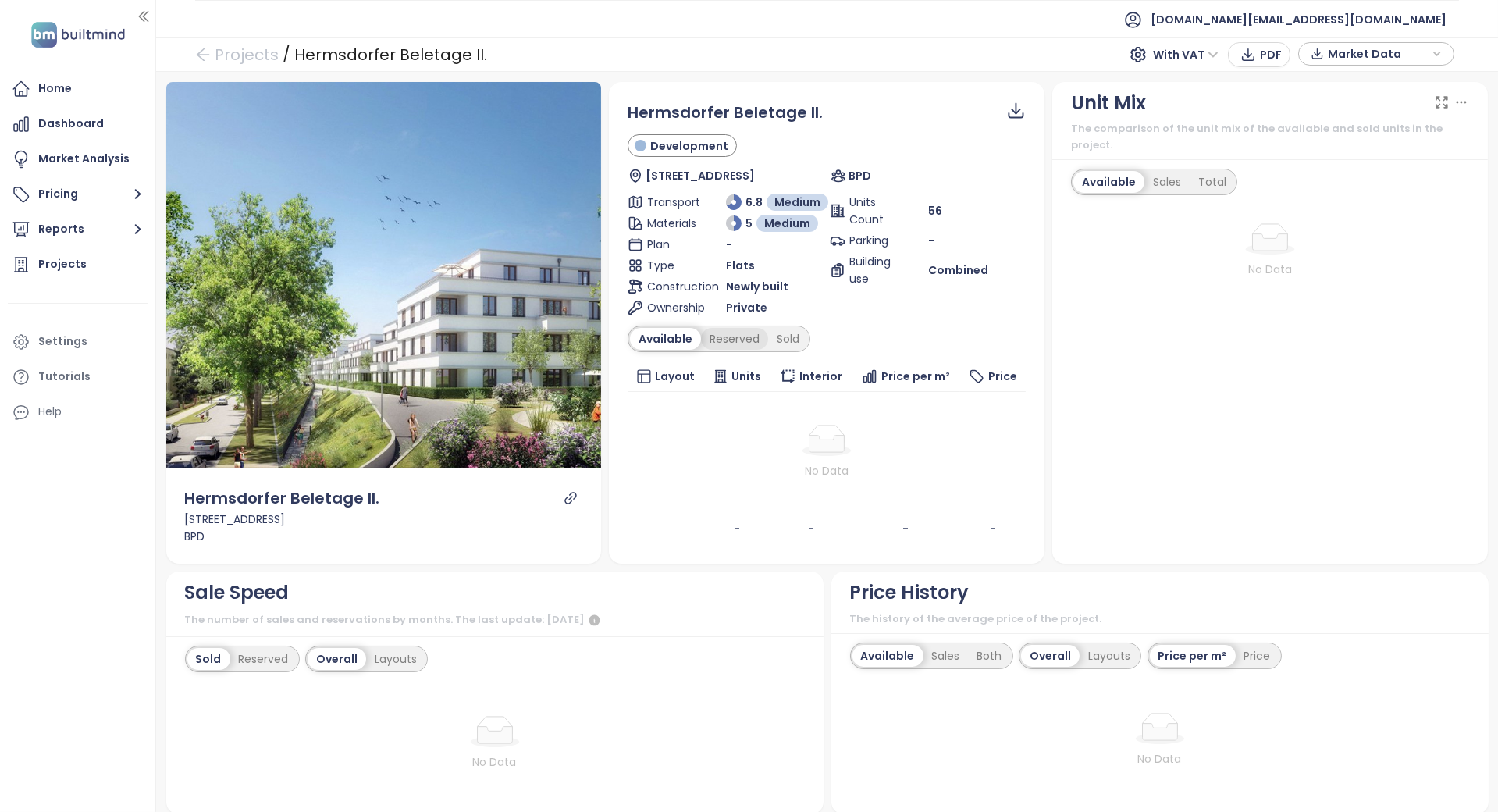
click at [724, 335] on div "Reserved" at bounding box center [734, 339] width 67 height 22
click at [797, 336] on div "Sold" at bounding box center [785, 339] width 40 height 22
click at [771, 457] on div "No Data" at bounding box center [827, 451] width 386 height 55
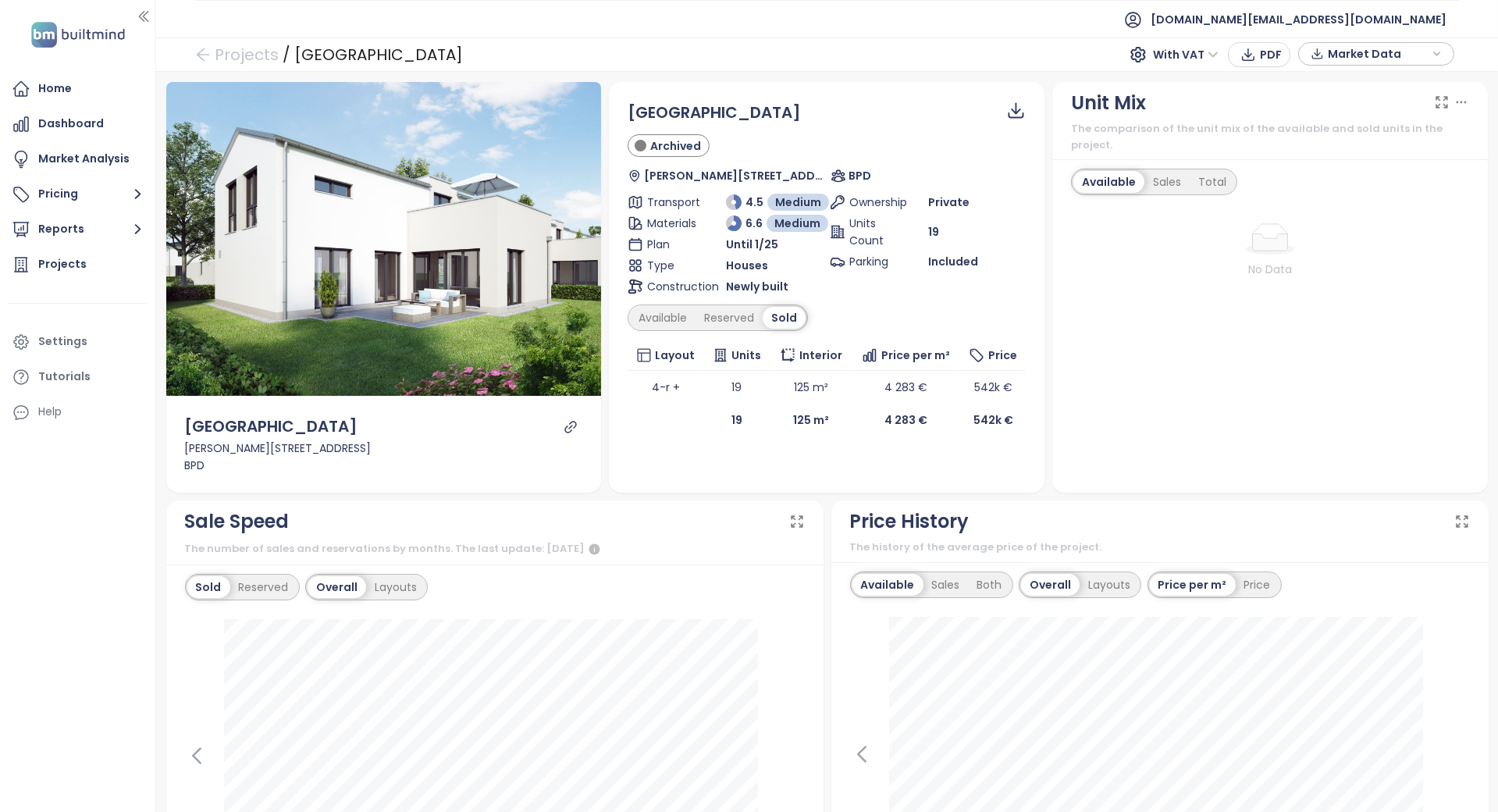
scroll to position [208, 0]
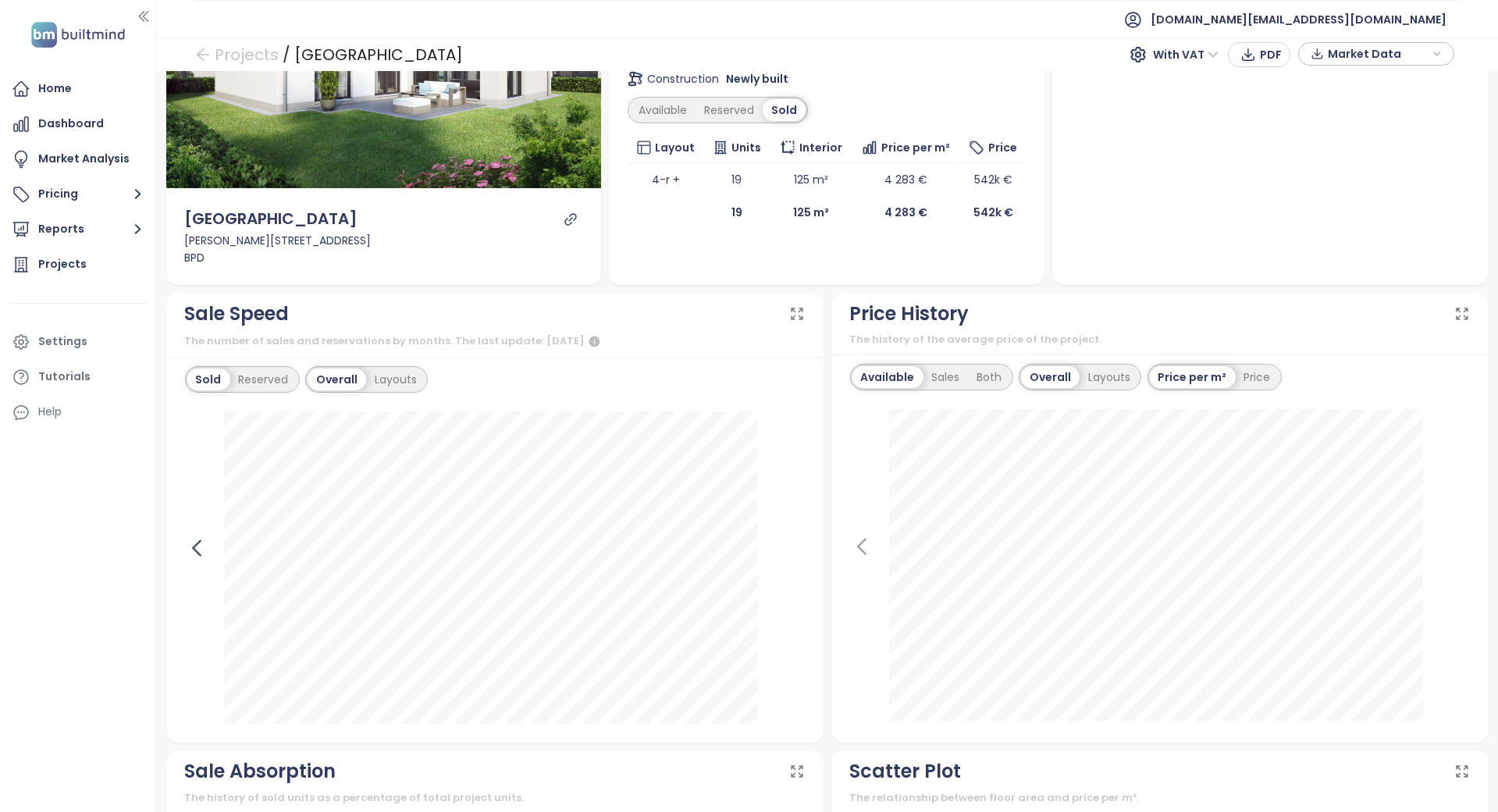
click at [195, 552] on icon at bounding box center [197, 547] width 23 height 23
click at [782, 546] on icon at bounding box center [793, 547] width 23 height 23
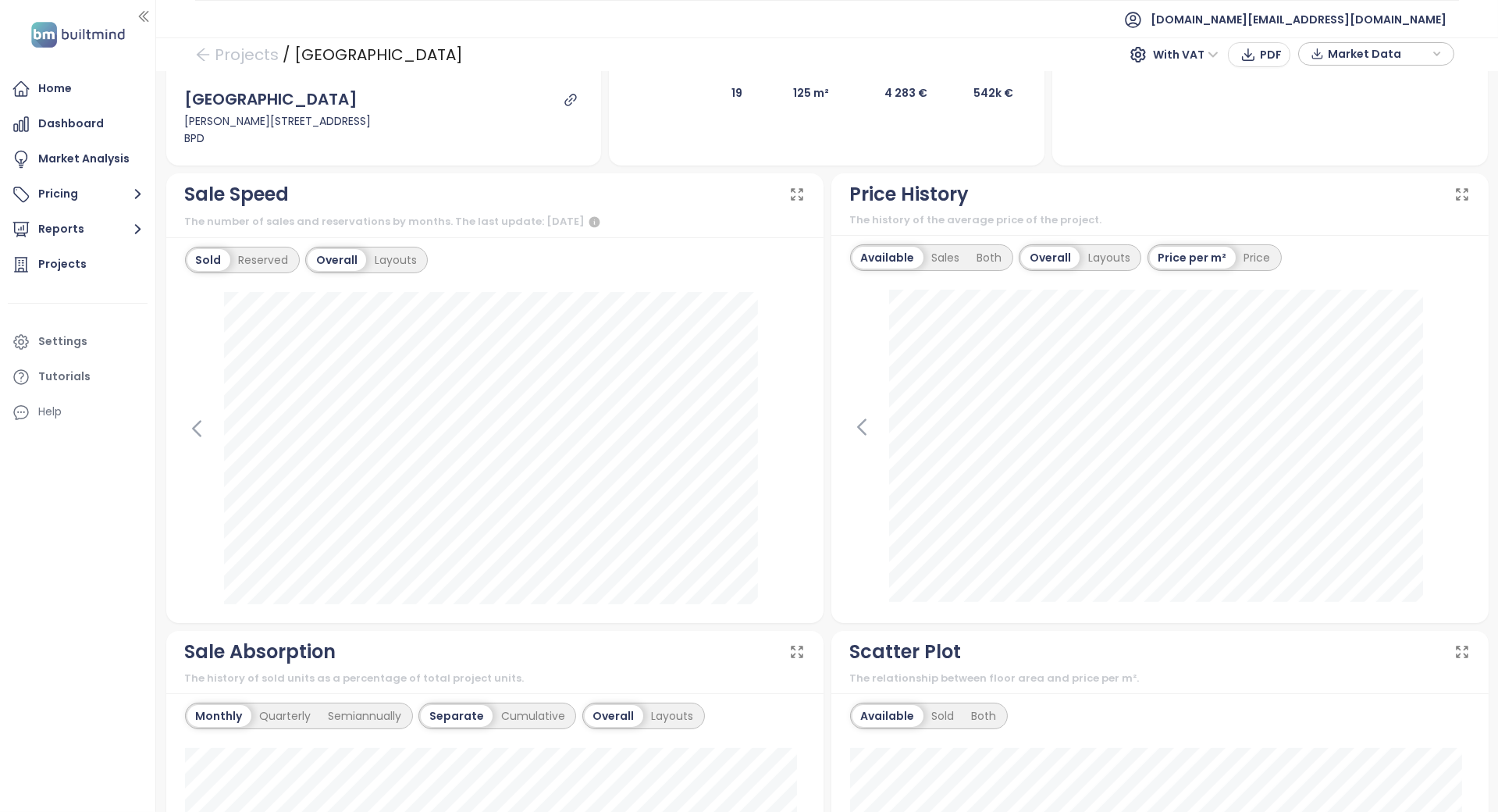
scroll to position [0, 0]
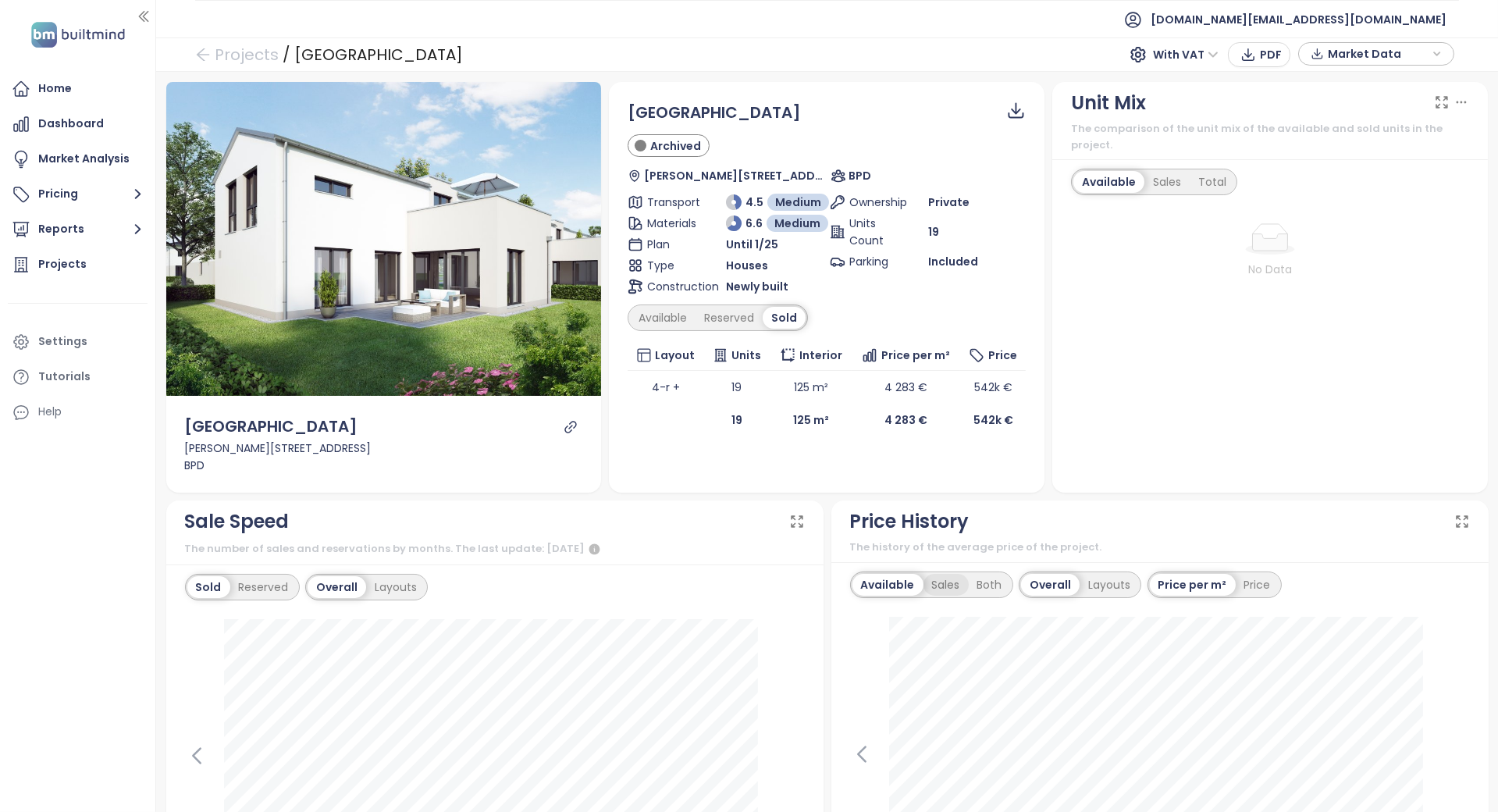
click at [923, 581] on div "Sales" at bounding box center [946, 585] width 45 height 22
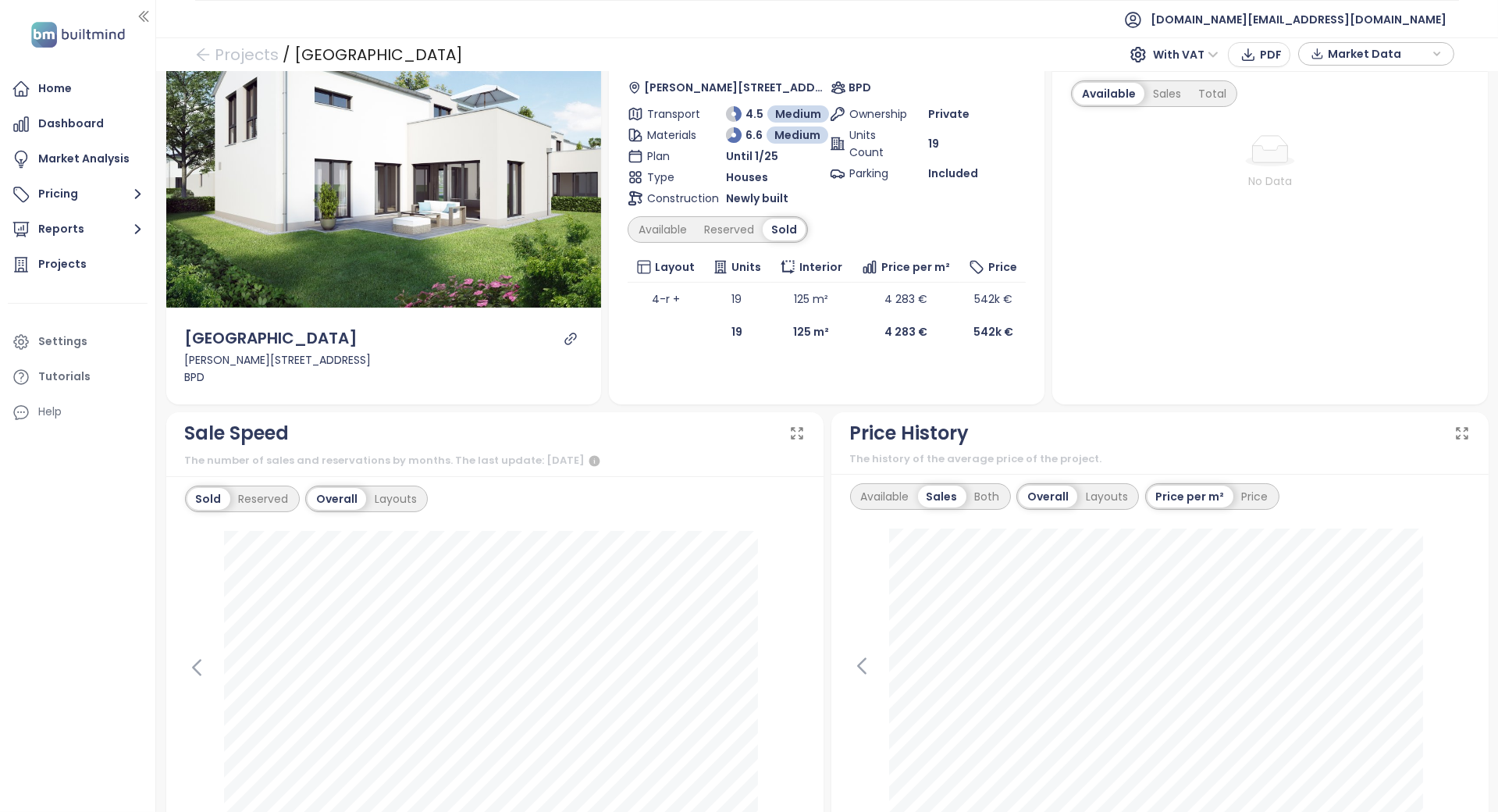
scroll to position [208, 0]
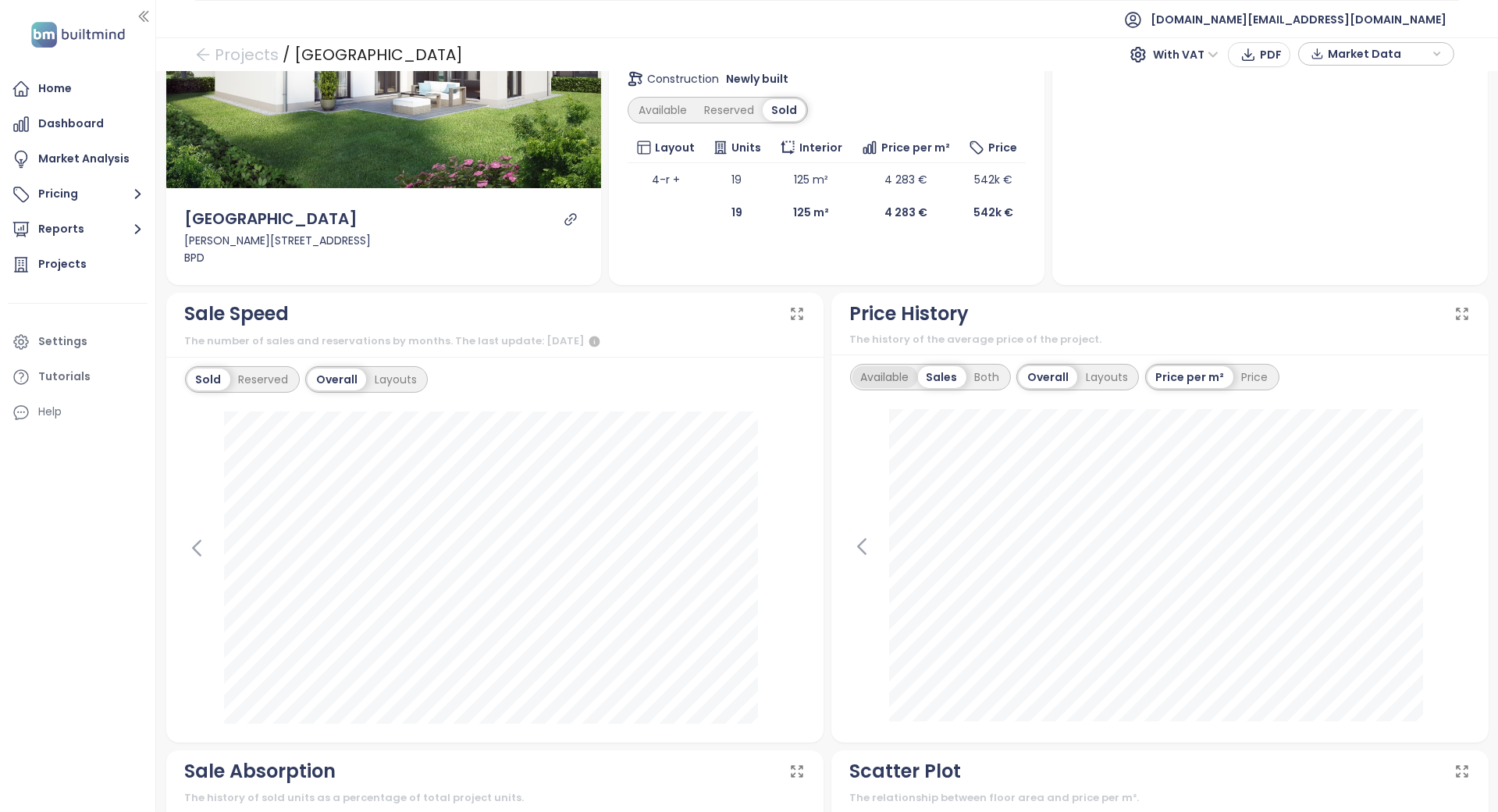
click at [871, 370] on div "Available" at bounding box center [884, 377] width 66 height 22
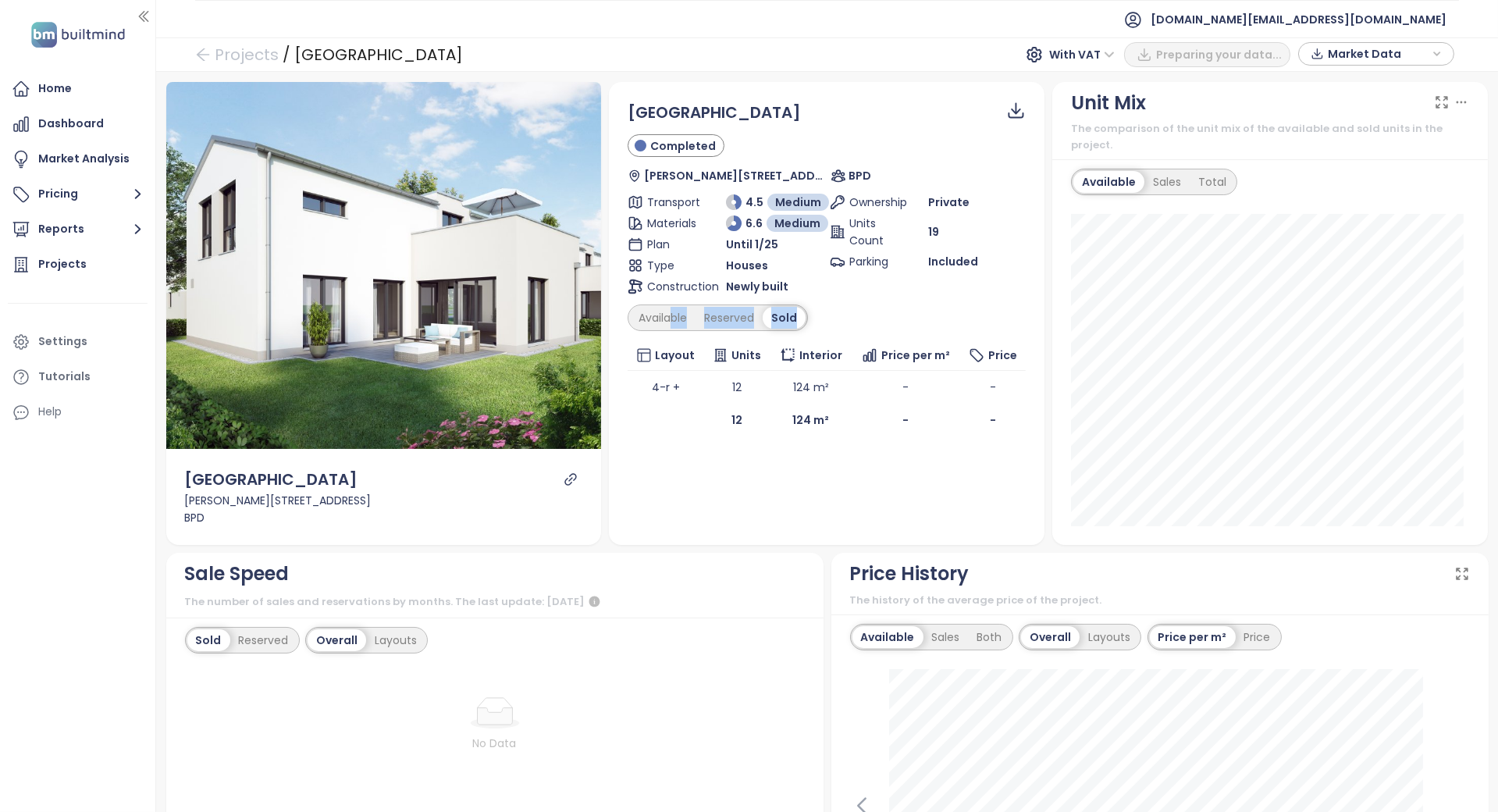
click at [664, 330] on div "[GEOGRAPHIC_DATA] Completed [PERSON_NAME][STREET_ADDRESS] BPD Transport 4.5 Med…" at bounding box center [826, 269] width 398 height 336
drag, startPoint x: 664, startPoint y: 330, endPoint x: 664, endPoint y: 320, distance: 10.0
click at [664, 320] on div "Available" at bounding box center [662, 318] width 66 height 22
click at [783, 319] on div "Sold" at bounding box center [785, 318] width 40 height 22
click at [740, 324] on div "Reserved" at bounding box center [729, 318] width 67 height 22
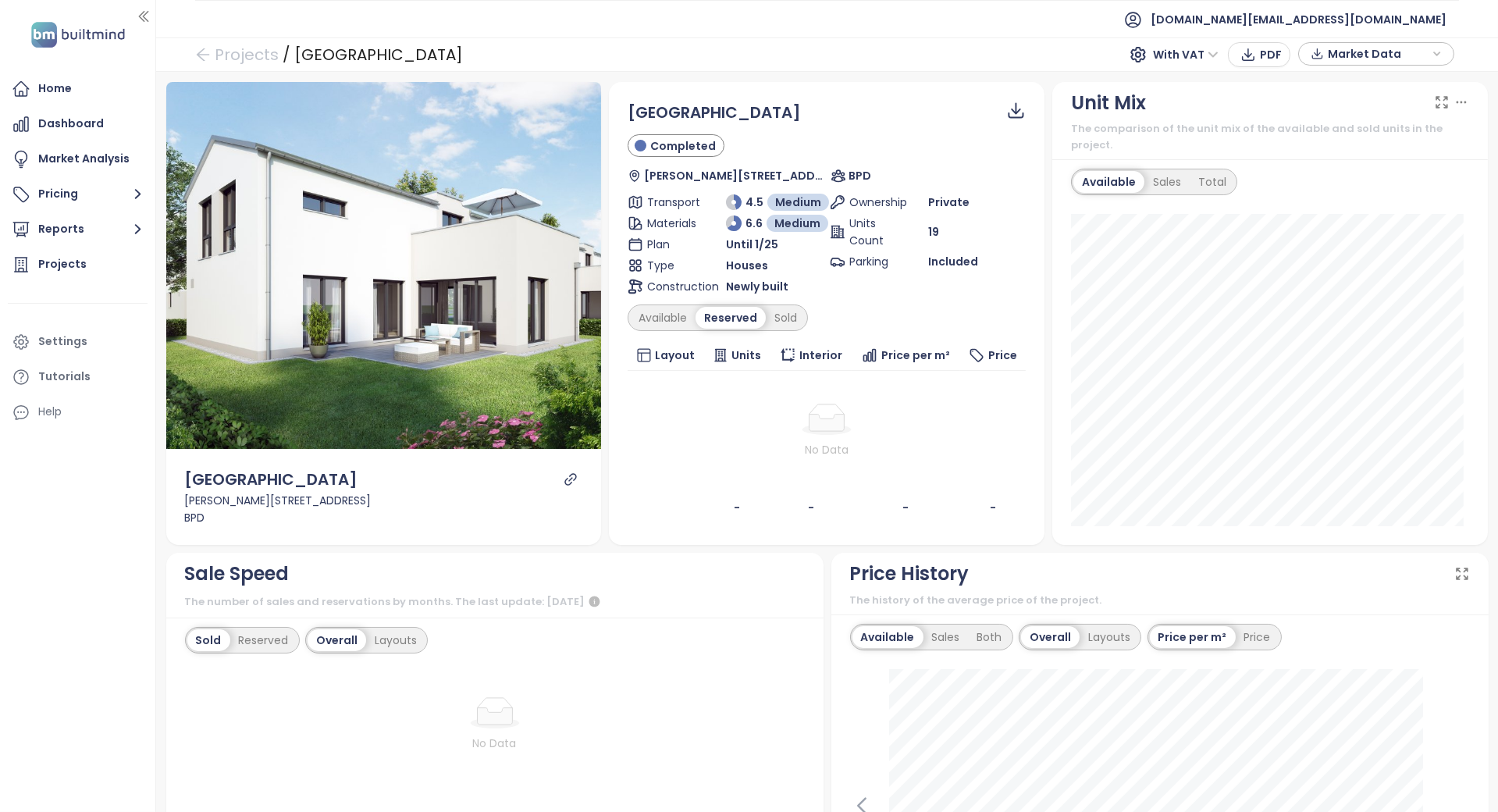
click at [672, 331] on div "Quartier Dabendorf Completed Hedemann Str. 2, 15806 Zossen, Germany BPD Transpo…" at bounding box center [826, 312] width 398 height 423
click at [672, 323] on div "Available" at bounding box center [662, 318] width 66 height 22
click at [758, 320] on div "Reserved" at bounding box center [734, 318] width 67 height 22
click at [768, 319] on div "Sold" at bounding box center [785, 318] width 40 height 22
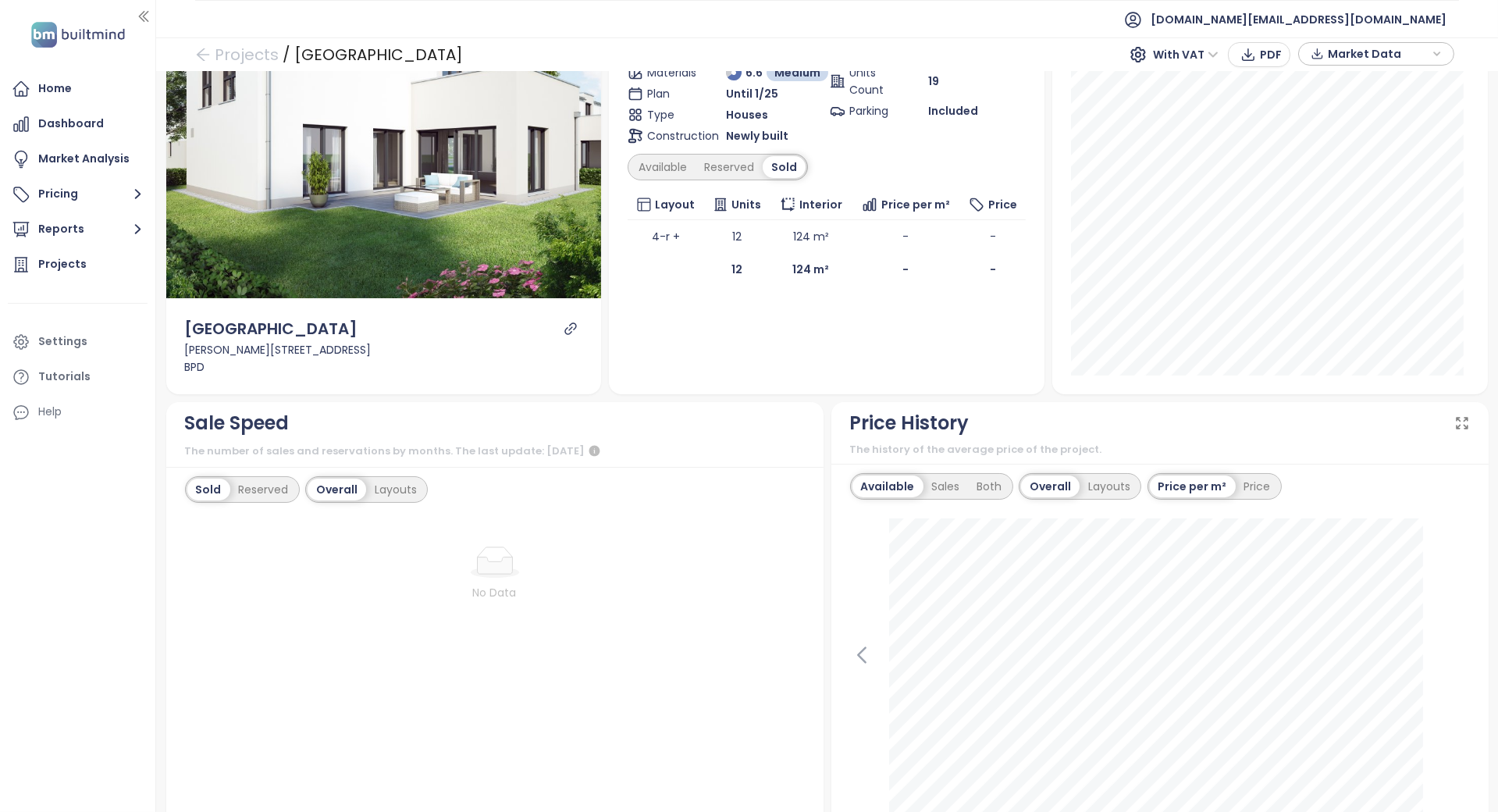
scroll to position [312, 0]
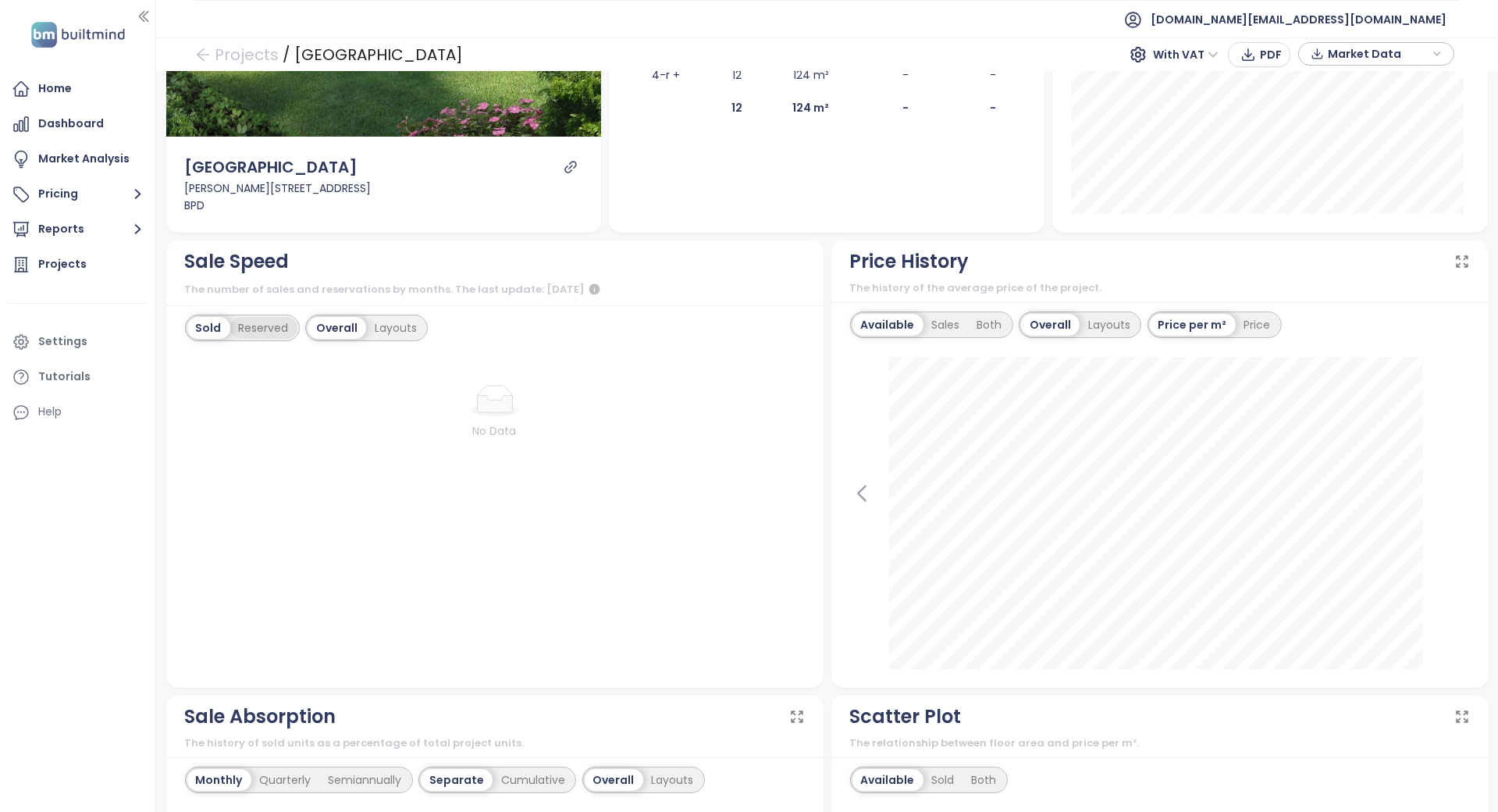
click at [250, 317] on div "Reserved" at bounding box center [263, 328] width 67 height 22
click at [389, 317] on div "Layouts" at bounding box center [396, 328] width 59 height 22
click at [200, 317] on div "Sold" at bounding box center [207, 328] width 40 height 22
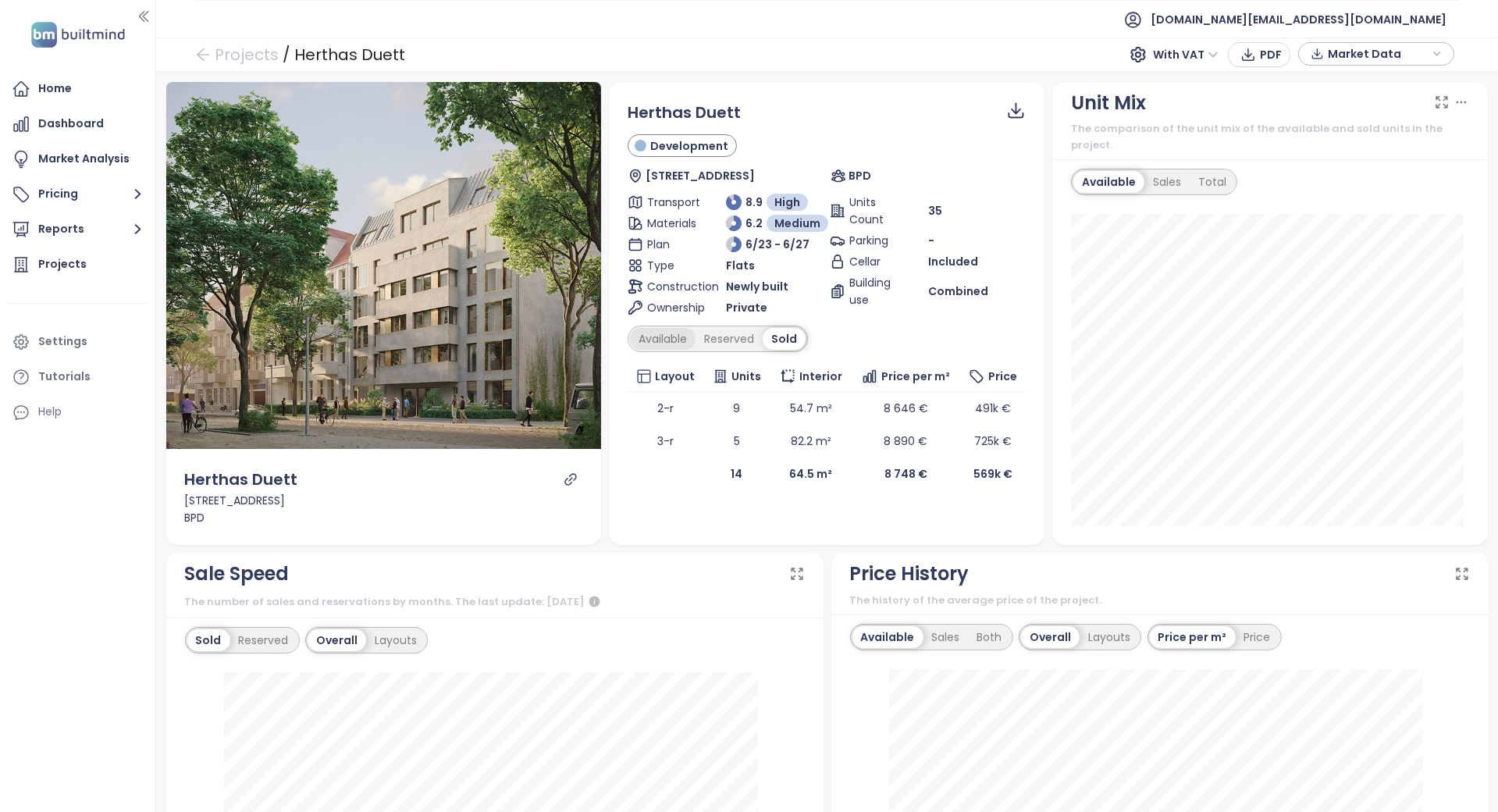
click at [677, 333] on div "Available" at bounding box center [662, 339] width 66 height 22
click at [705, 336] on div "Reserved" at bounding box center [734, 339] width 67 height 22
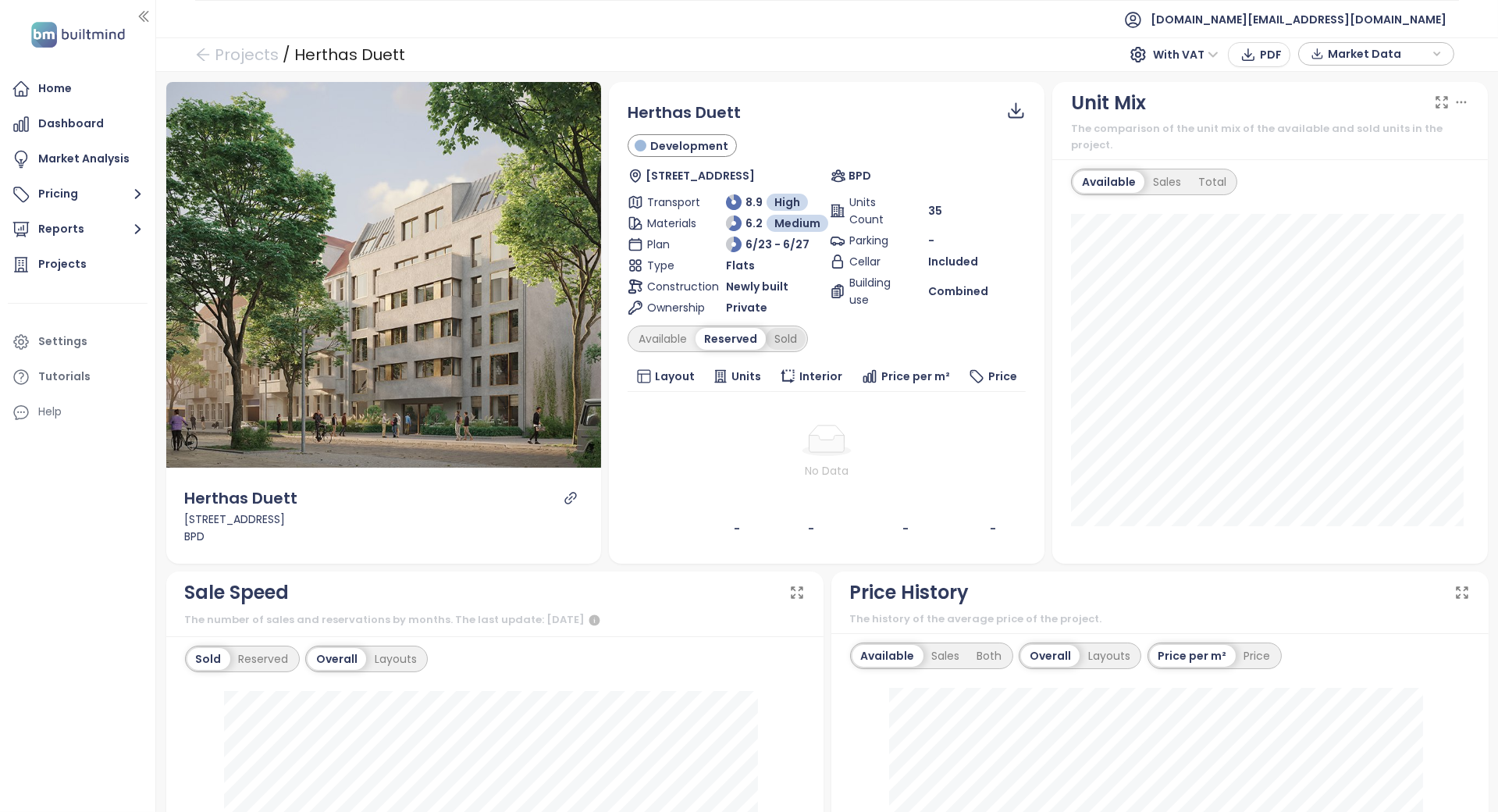
click at [772, 338] on div "Sold" at bounding box center [785, 339] width 40 height 22
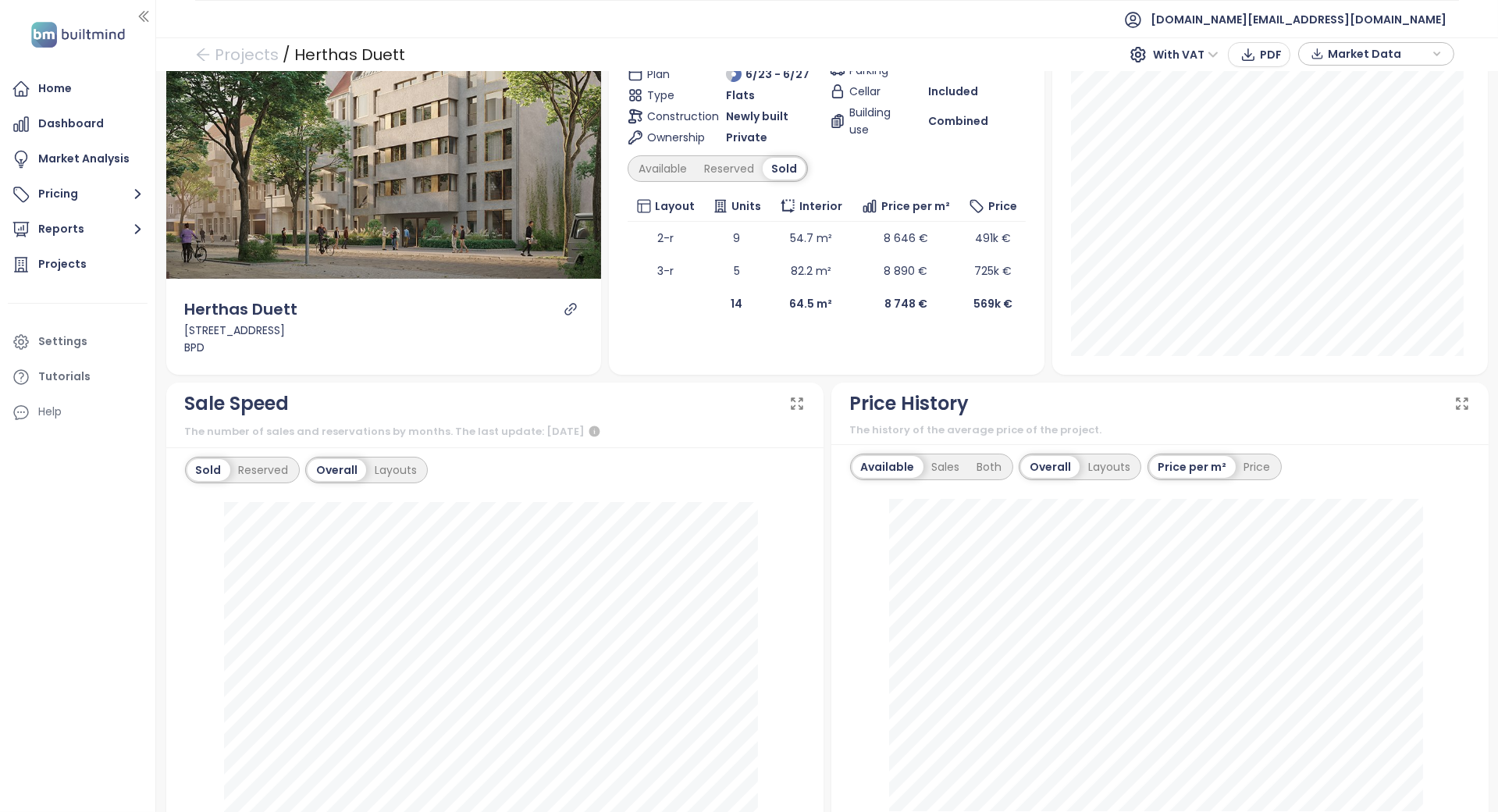
scroll to position [208, 0]
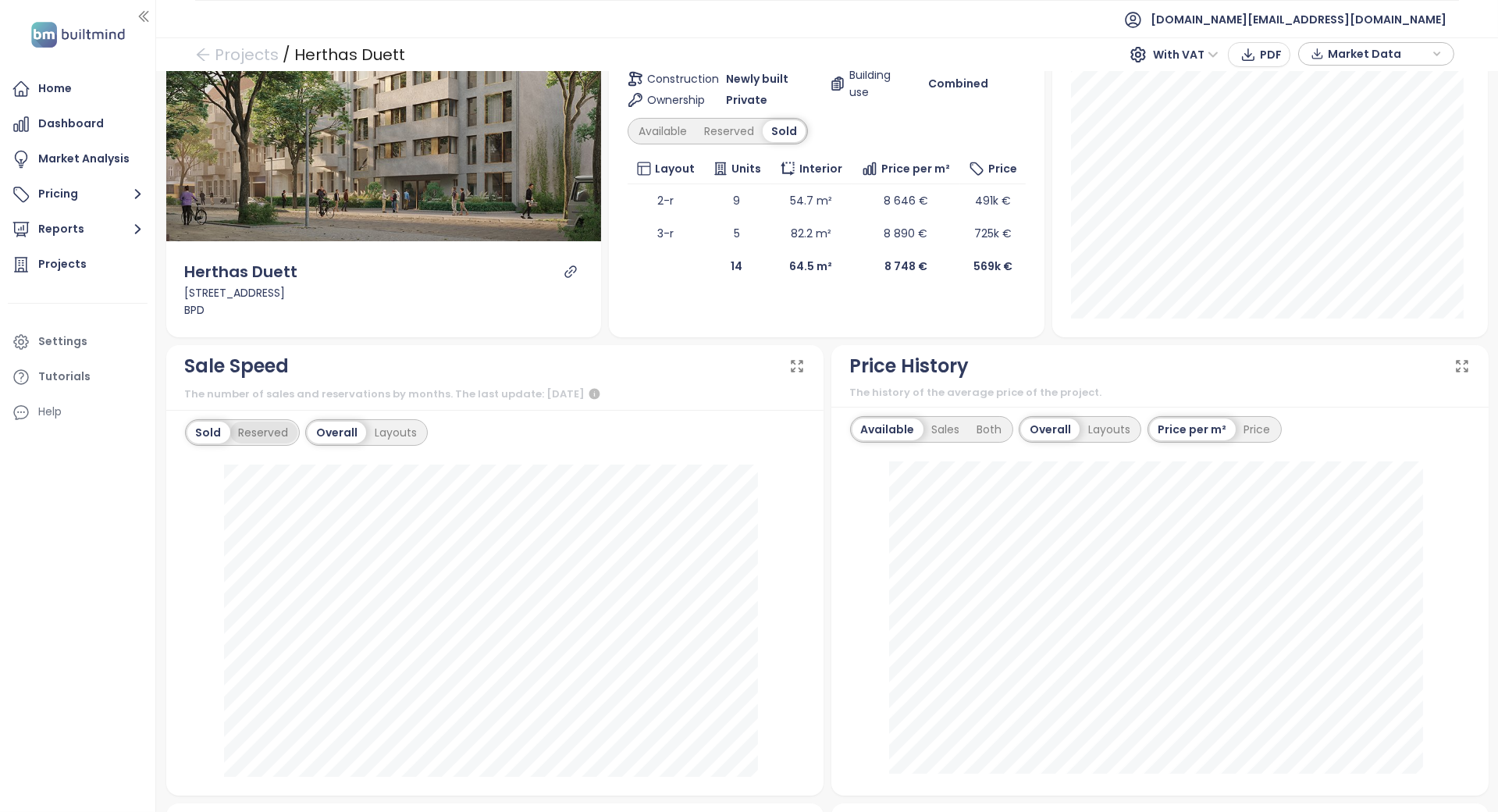
click at [277, 422] on div "Reserved" at bounding box center [263, 433] width 67 height 22
click at [205, 422] on div "Sold" at bounding box center [207, 433] width 40 height 22
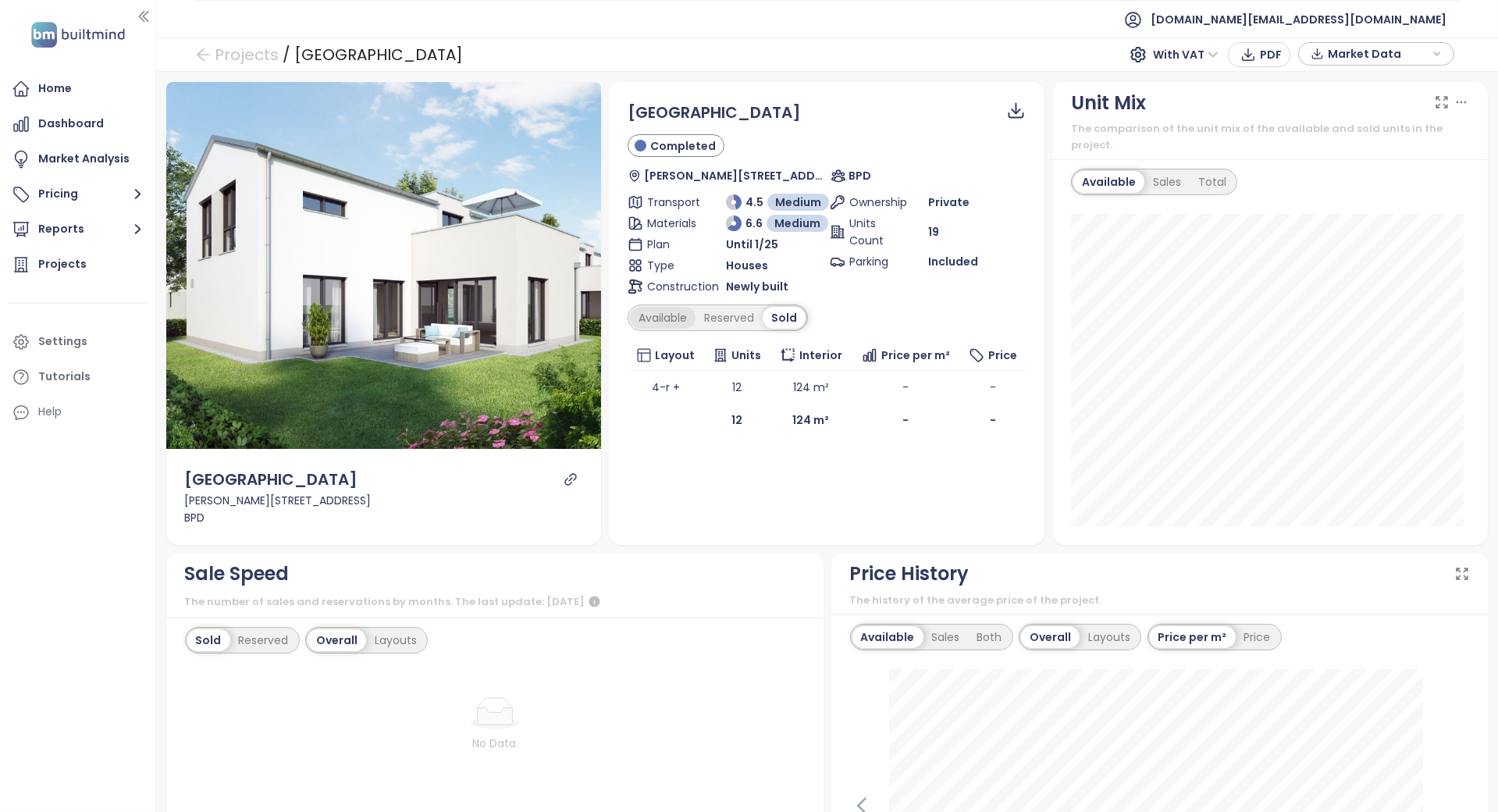
click at [654, 323] on div "Available" at bounding box center [662, 318] width 66 height 22
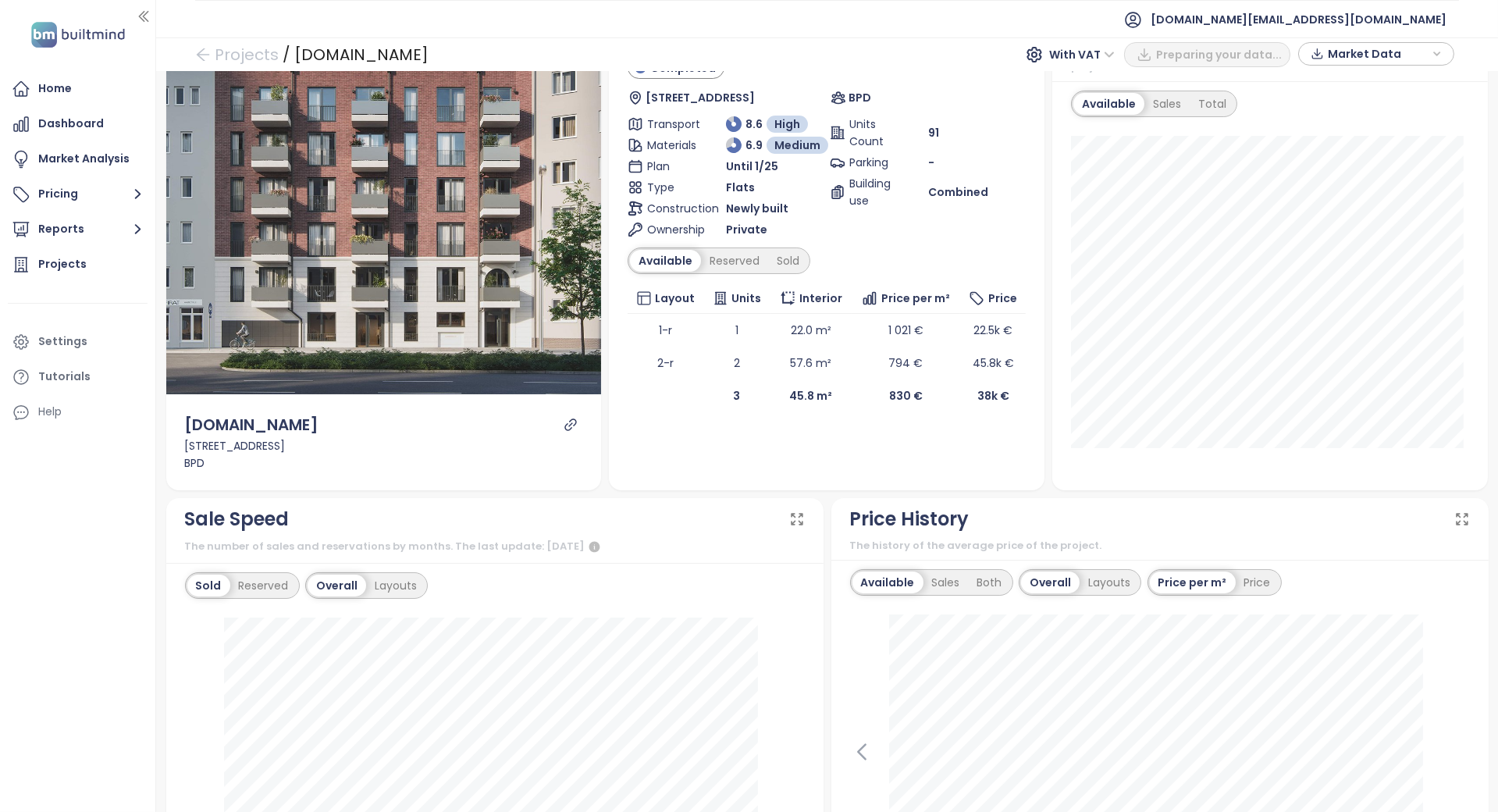
scroll to position [208, 0]
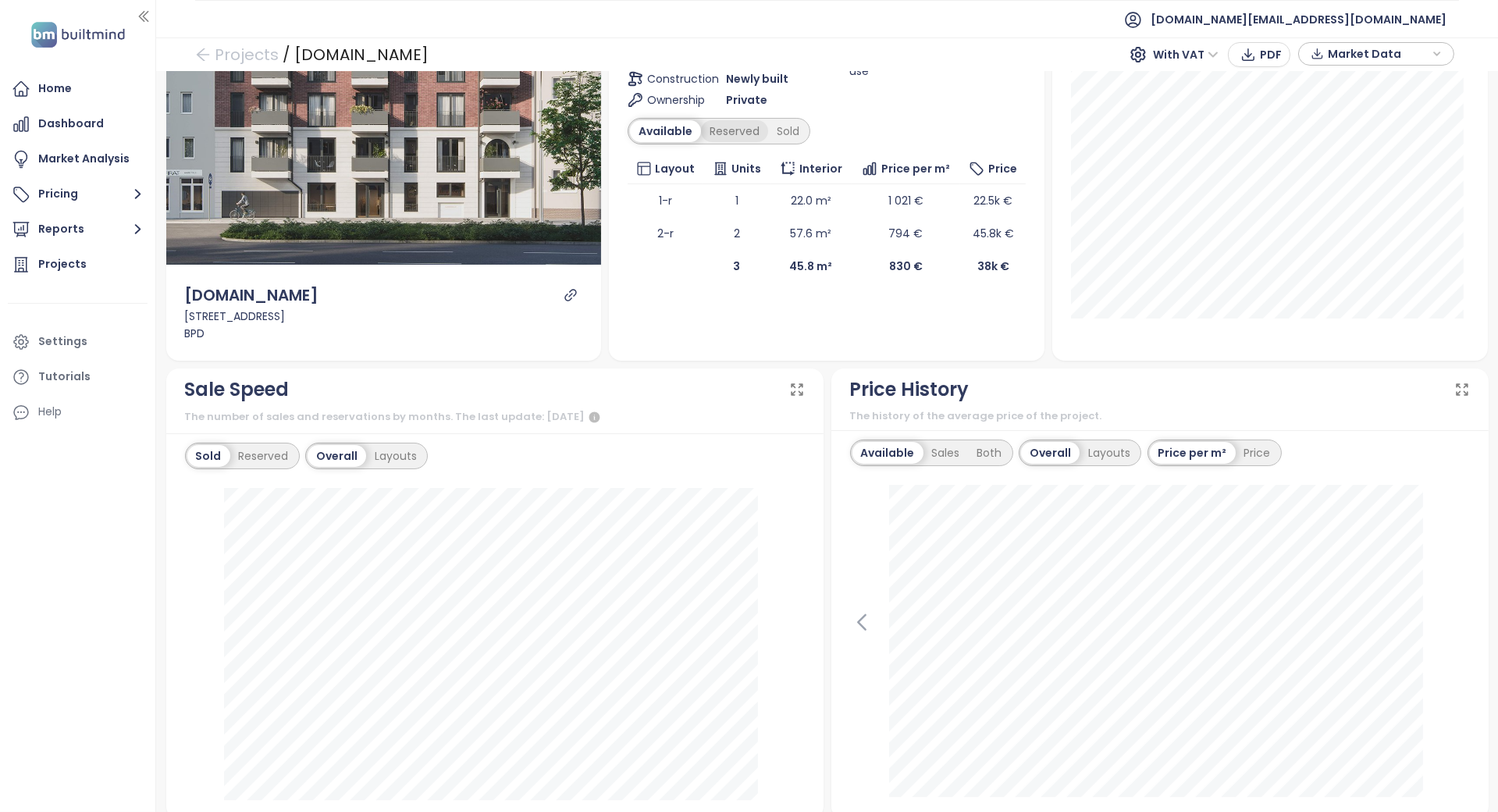
click at [714, 135] on div "Reserved" at bounding box center [734, 132] width 67 height 22
click at [680, 127] on div "Available" at bounding box center [662, 132] width 66 height 22
click at [788, 135] on div "Sold" at bounding box center [787, 132] width 40 height 22
click at [733, 128] on div "Reserved" at bounding box center [729, 132] width 67 height 22
click at [669, 128] on div "Available" at bounding box center [662, 132] width 66 height 22
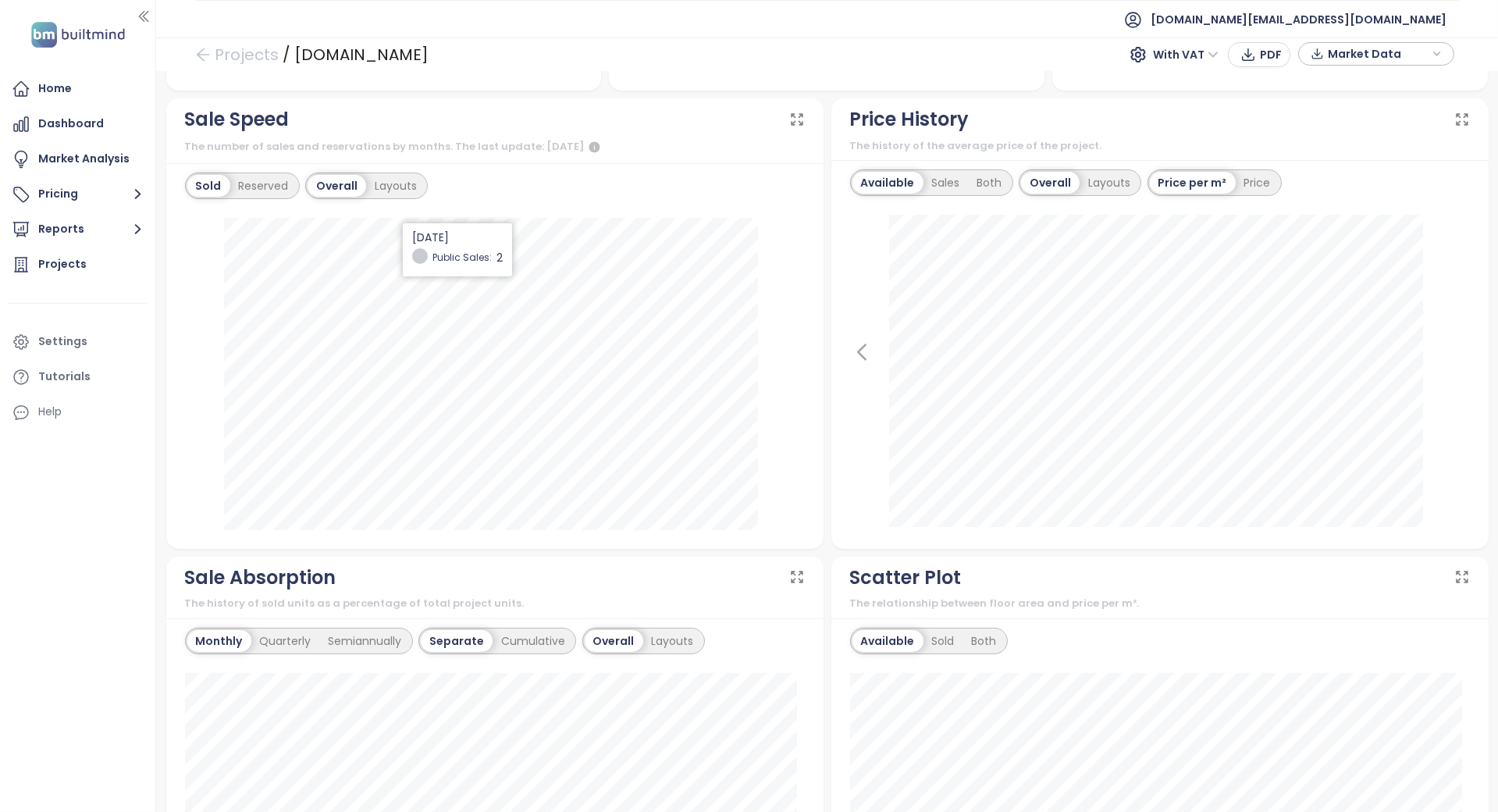
scroll to position [416, 0]
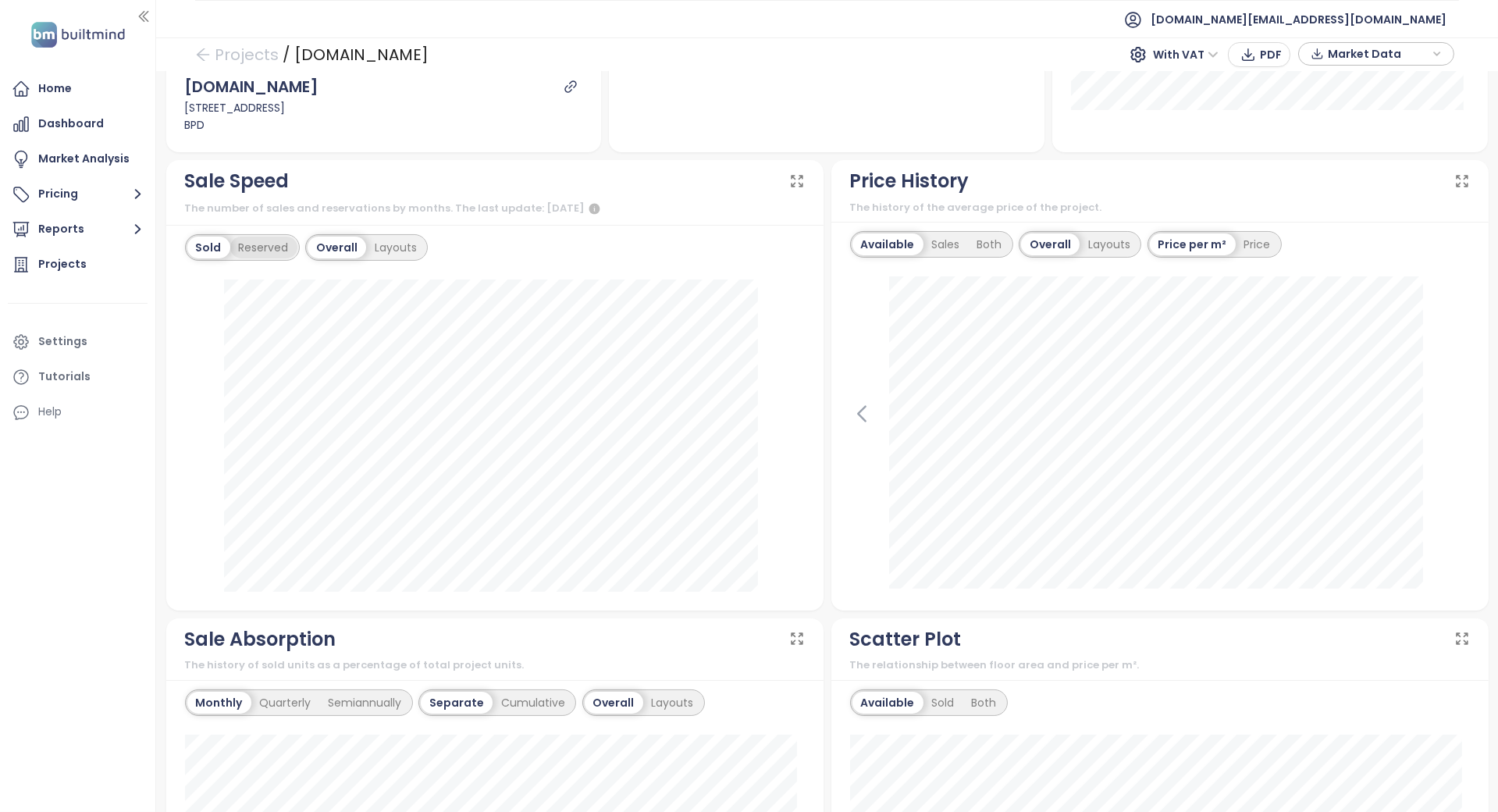
click at [273, 245] on div "Reserved" at bounding box center [263, 247] width 67 height 22
click at [224, 248] on div "Sold" at bounding box center [207, 247] width 40 height 22
